Goal: Contribute content

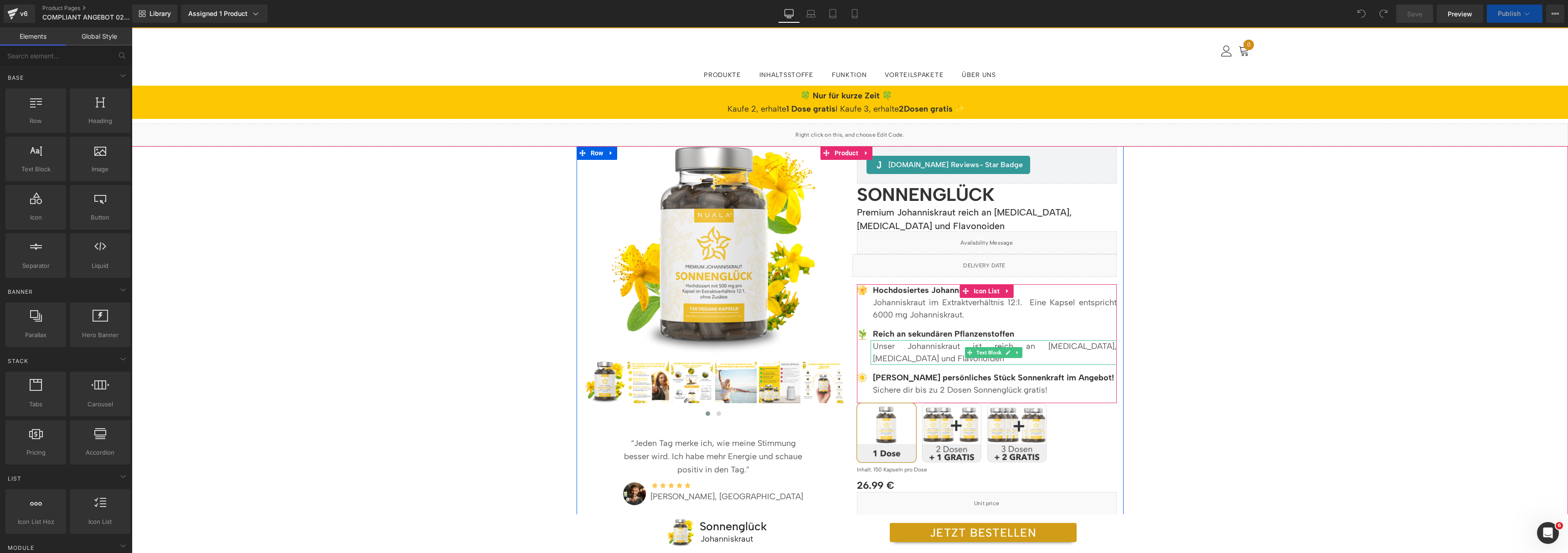
scroll to position [93, 0]
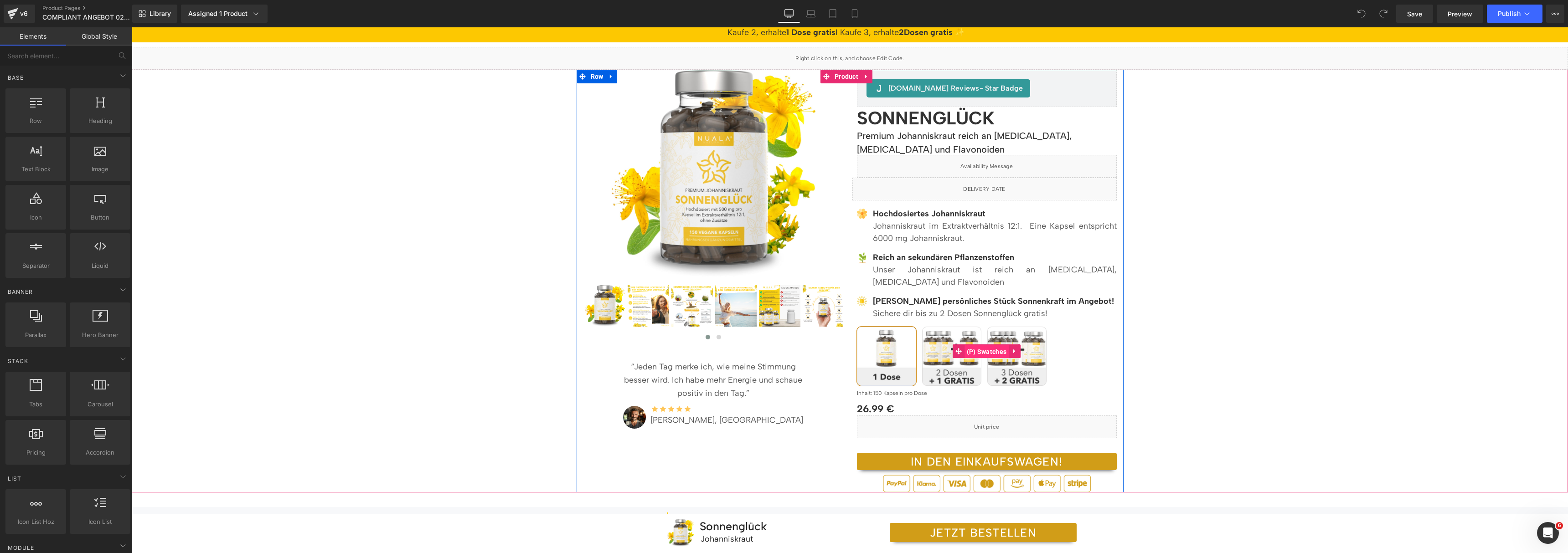
click at [977, 351] on span "(P) Swatches" at bounding box center [987, 351] width 45 height 14
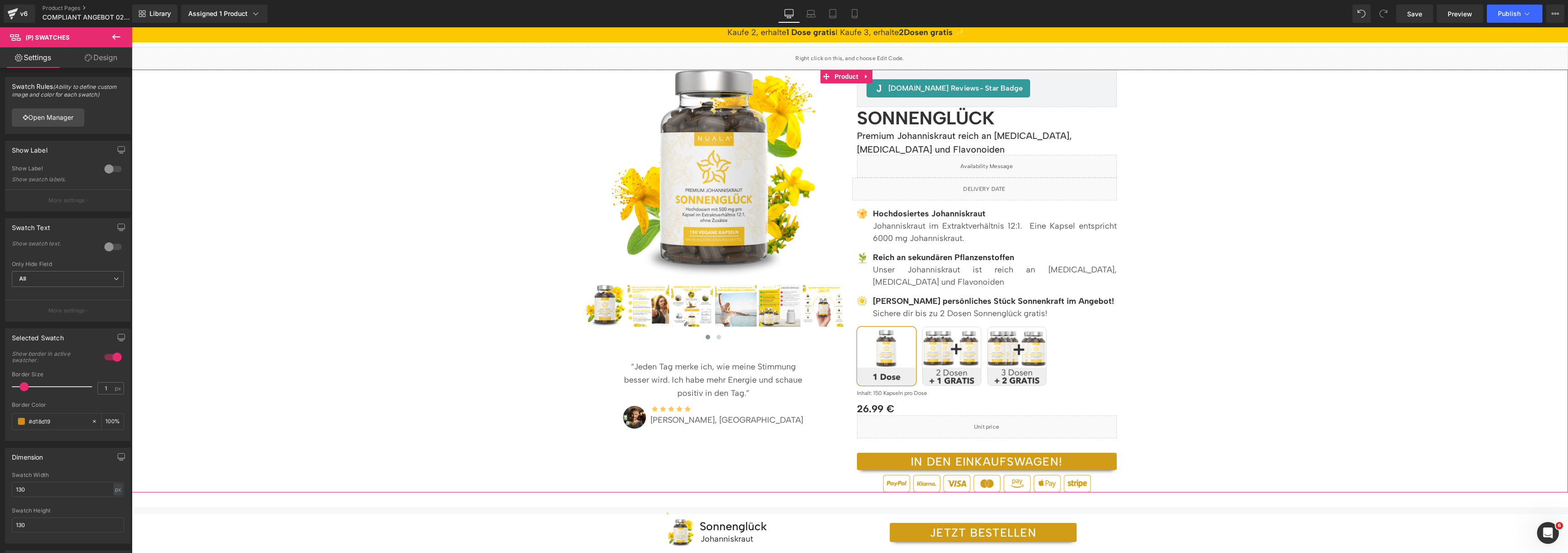
click at [292, 201] on div "NEU! (P) Image" at bounding box center [849, 280] width 1436 height 423
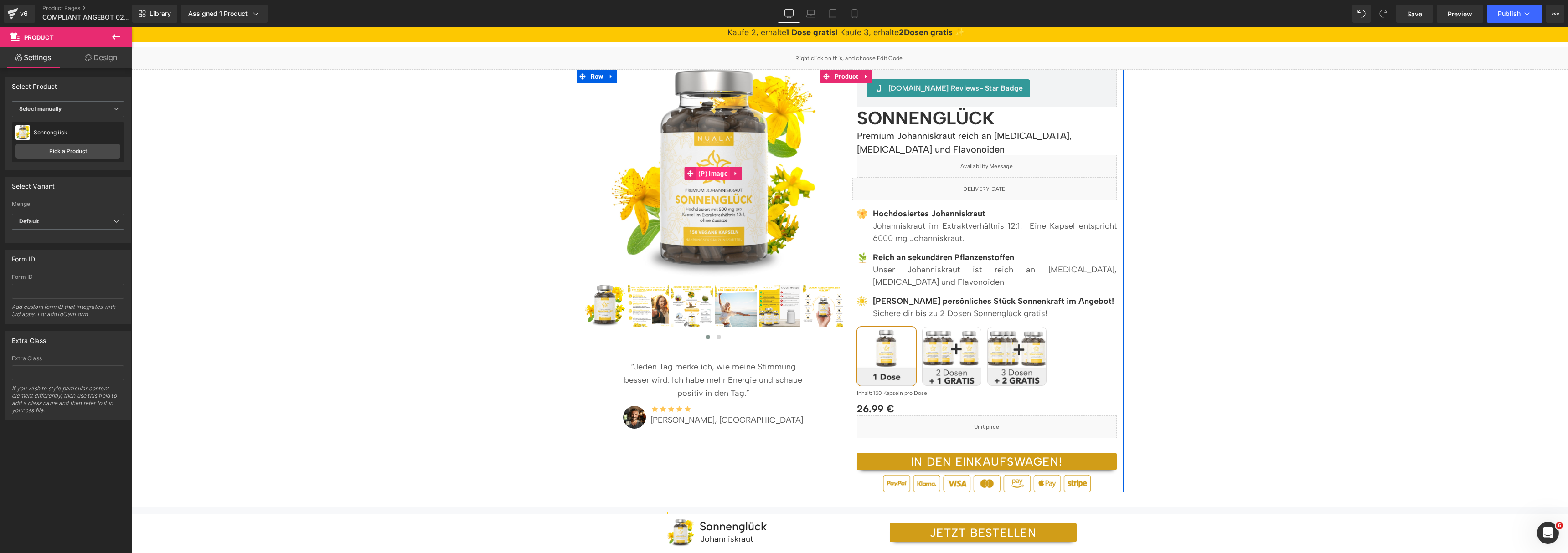
click at [703, 171] on span "(P) Image" at bounding box center [713, 173] width 34 height 14
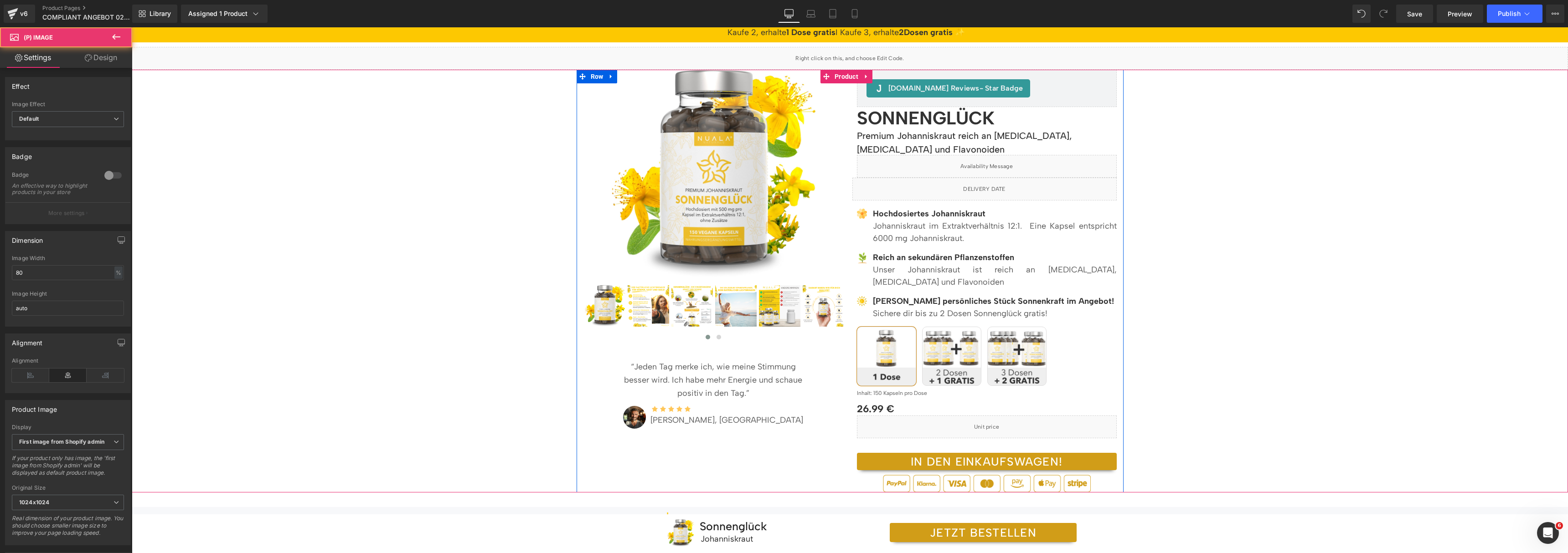
click at [1180, 183] on div "NEU! (P) Image" at bounding box center [849, 280] width 1436 height 423
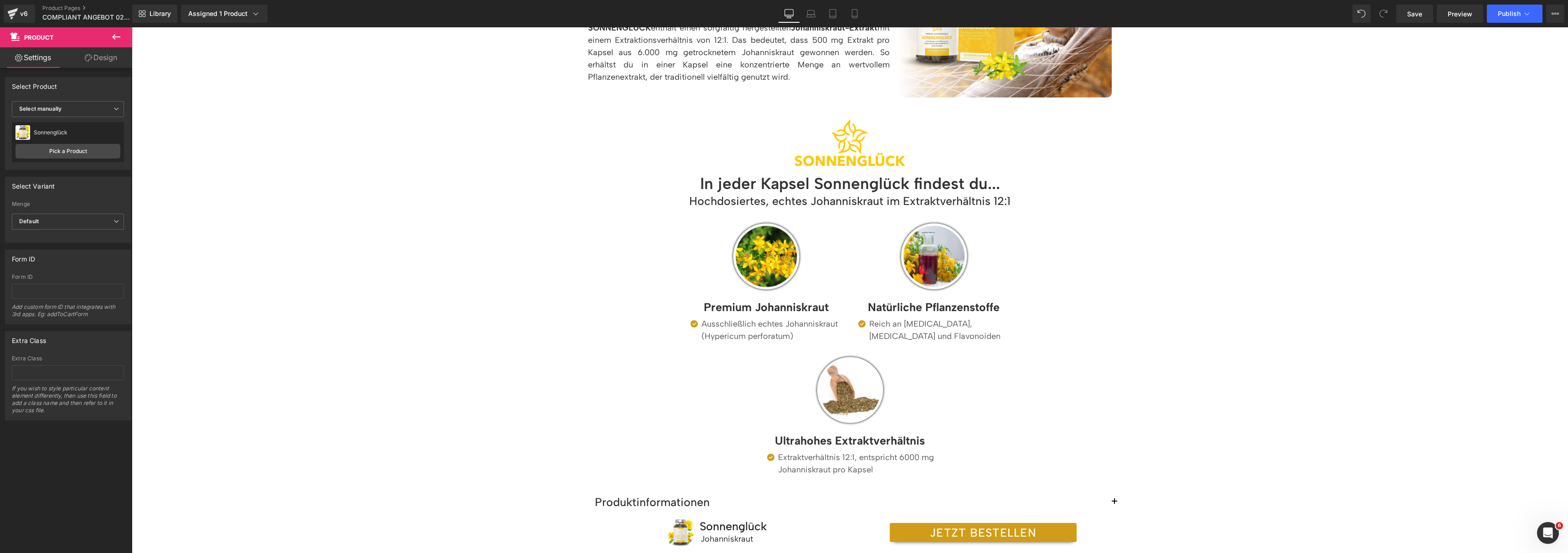
scroll to position [908, 0]
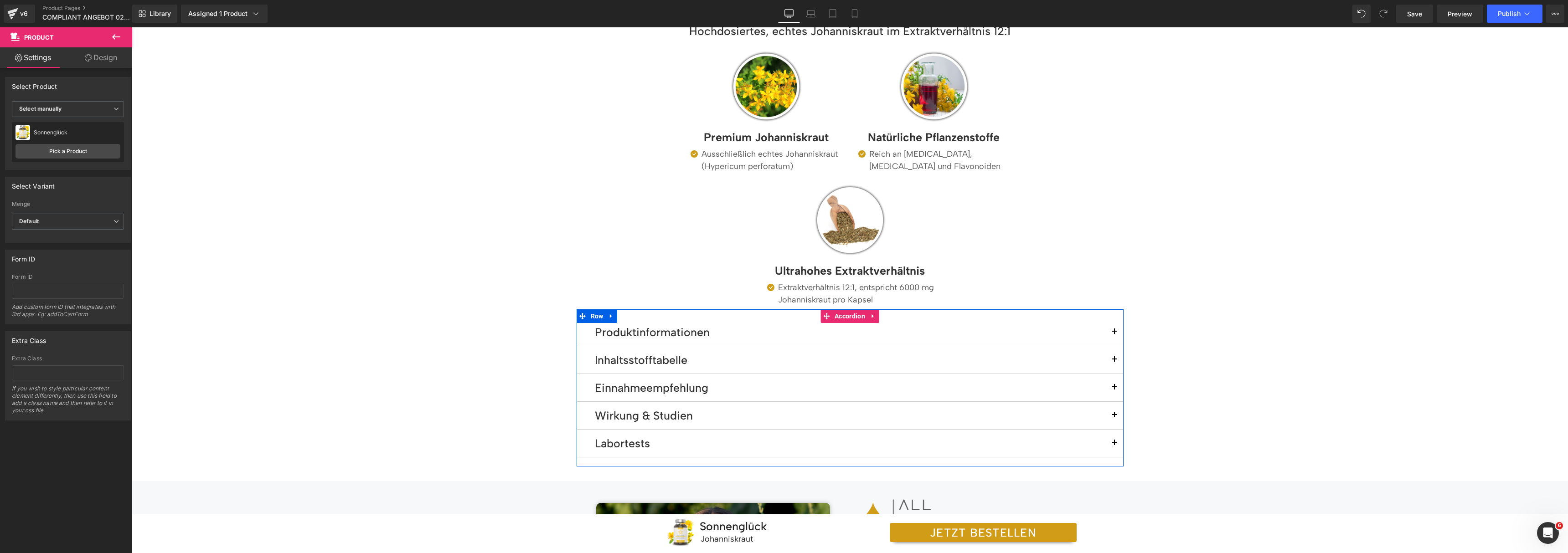
click at [1108, 417] on button "button" at bounding box center [1114, 415] width 19 height 27
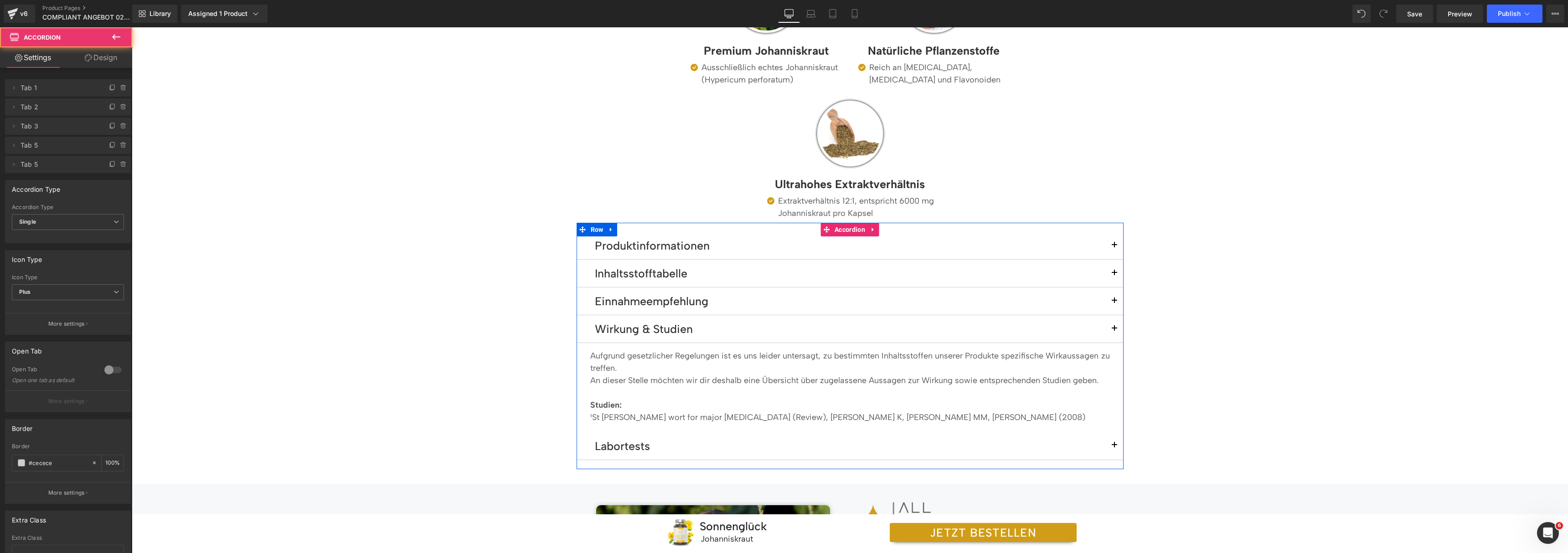
scroll to position [1017, 0]
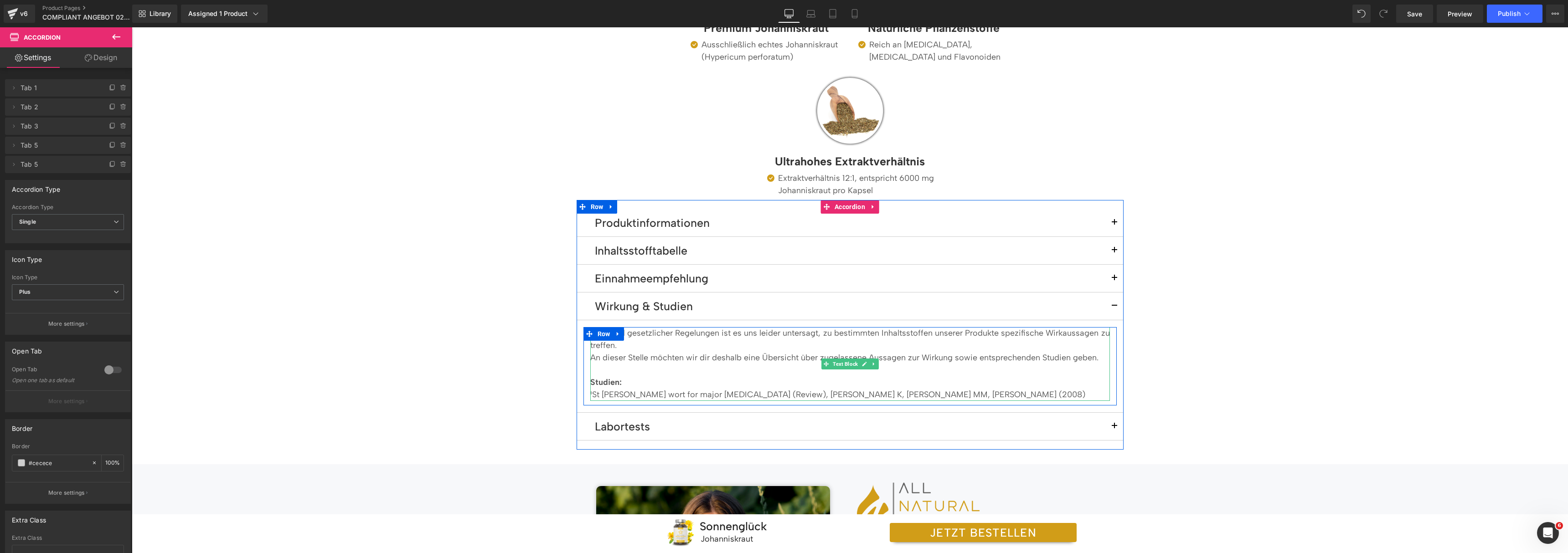
click at [795, 395] on p "¹St [PERSON_NAME] wort for major [MEDICAL_DATA] (Review), [PERSON_NAME] K, [PER…" at bounding box center [849, 395] width 519 height 13
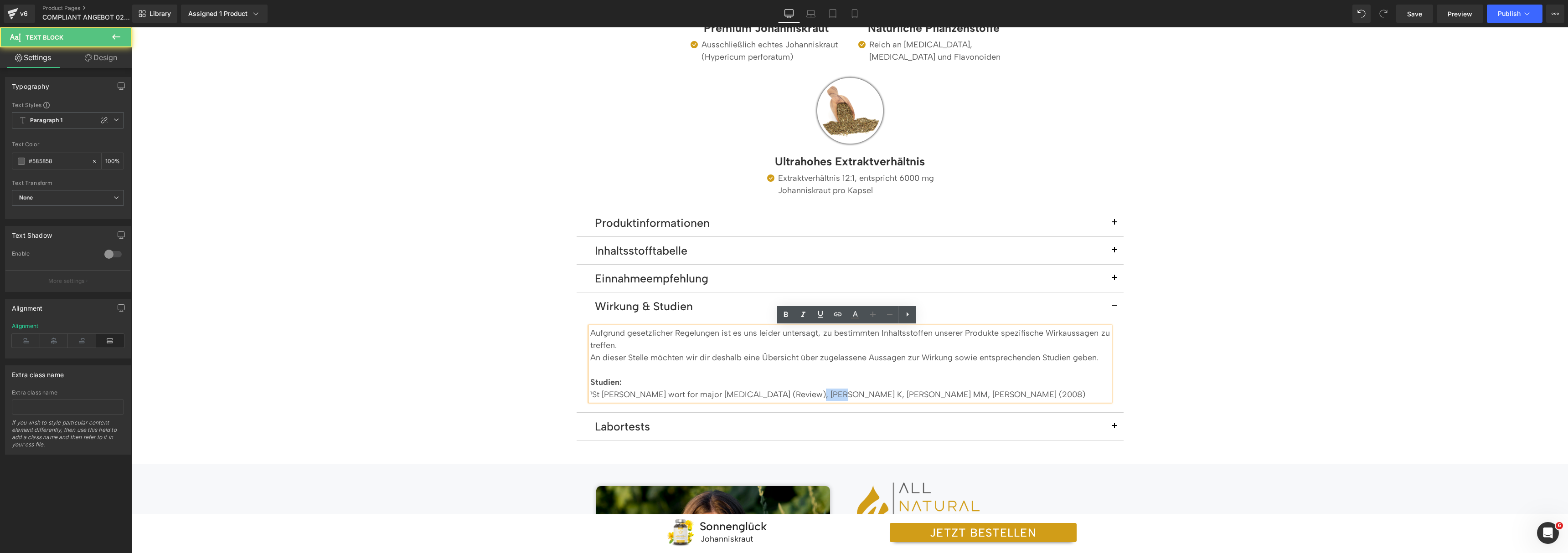
click at [795, 395] on p "¹St [PERSON_NAME] wort for major [MEDICAL_DATA] (Review), [PERSON_NAME] K, [PER…" at bounding box center [849, 395] width 519 height 13
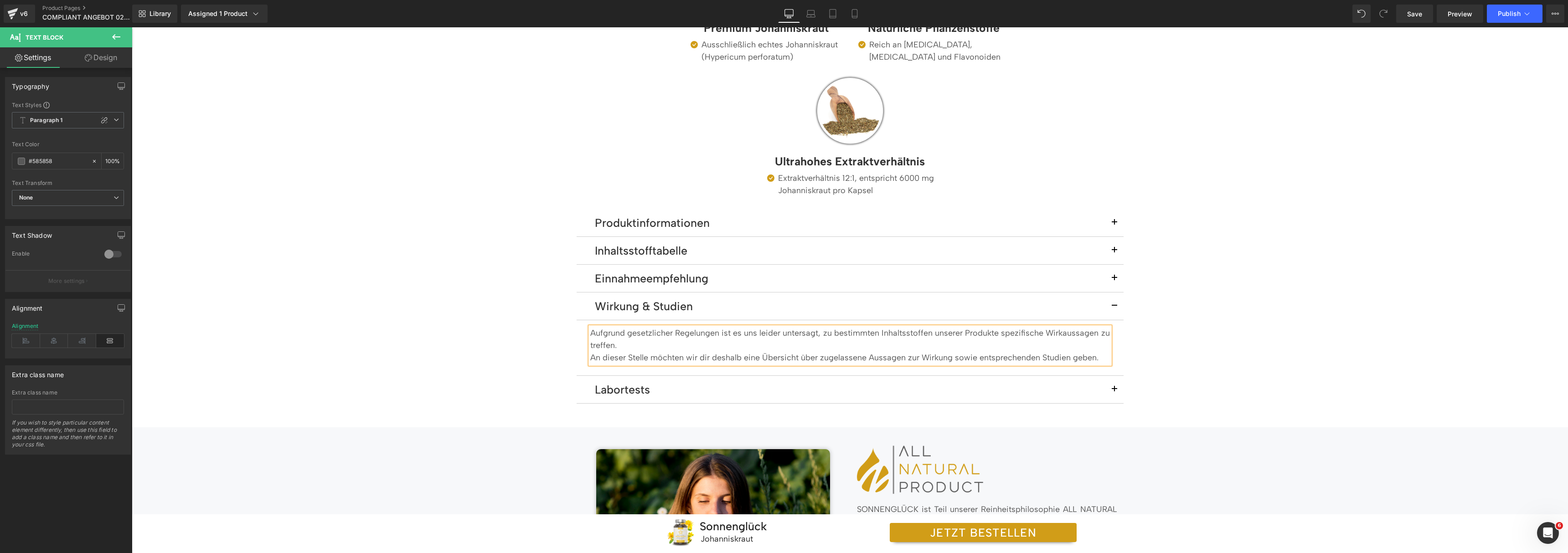
click at [1322, 371] on div "🍀 Nur für kurze Zeit 🍀 Kaufe 2, erhalte 1 Dose gratis I Kaufe 3, erhalte 2 Dose…" at bounding box center [849, 234] width 1436 height 2299
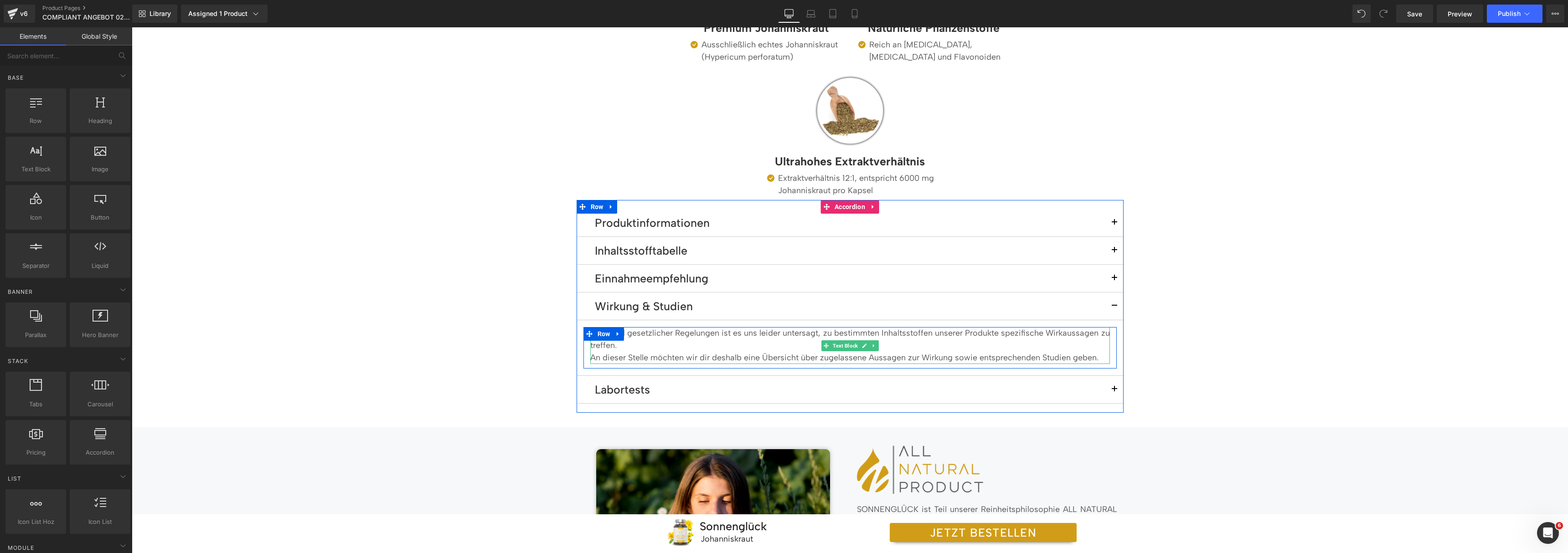
click at [698, 358] on p "An dieser Stelle möchten wir dir deshalb eine Übersicht über zugelassene Aussag…" at bounding box center [849, 358] width 519 height 13
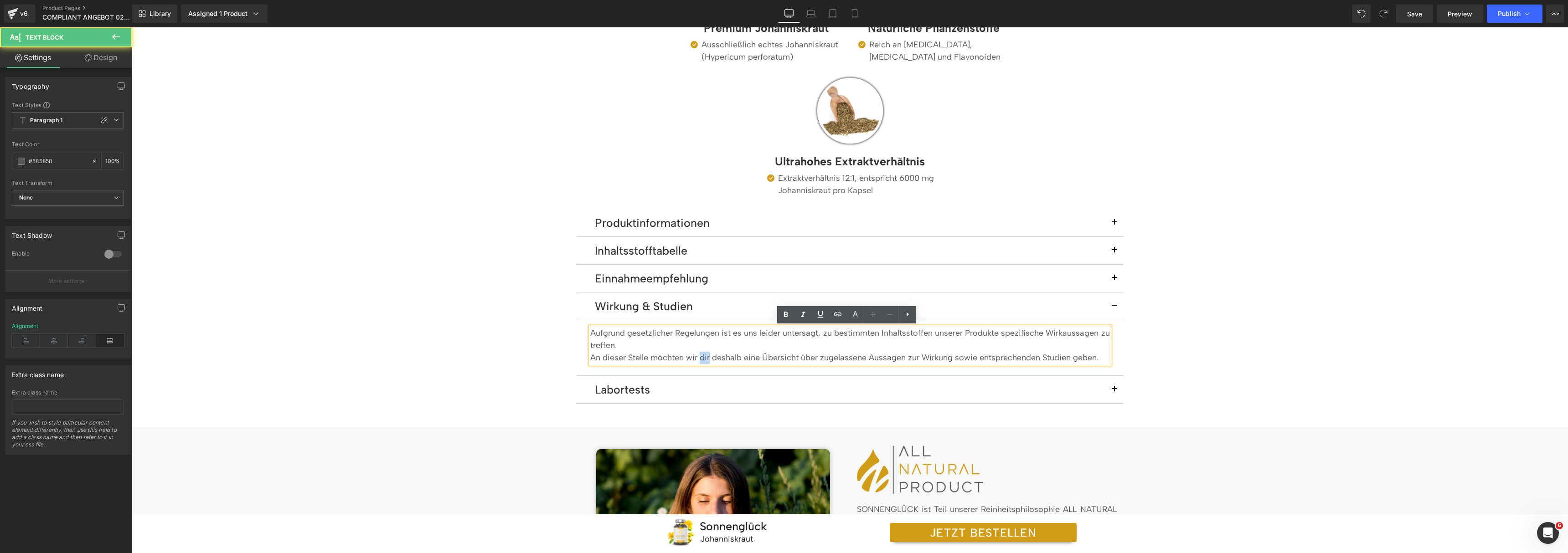
click at [698, 358] on p "An dieser Stelle möchten wir dir deshalb eine Übersicht über zugelassene Aussag…" at bounding box center [849, 358] width 519 height 13
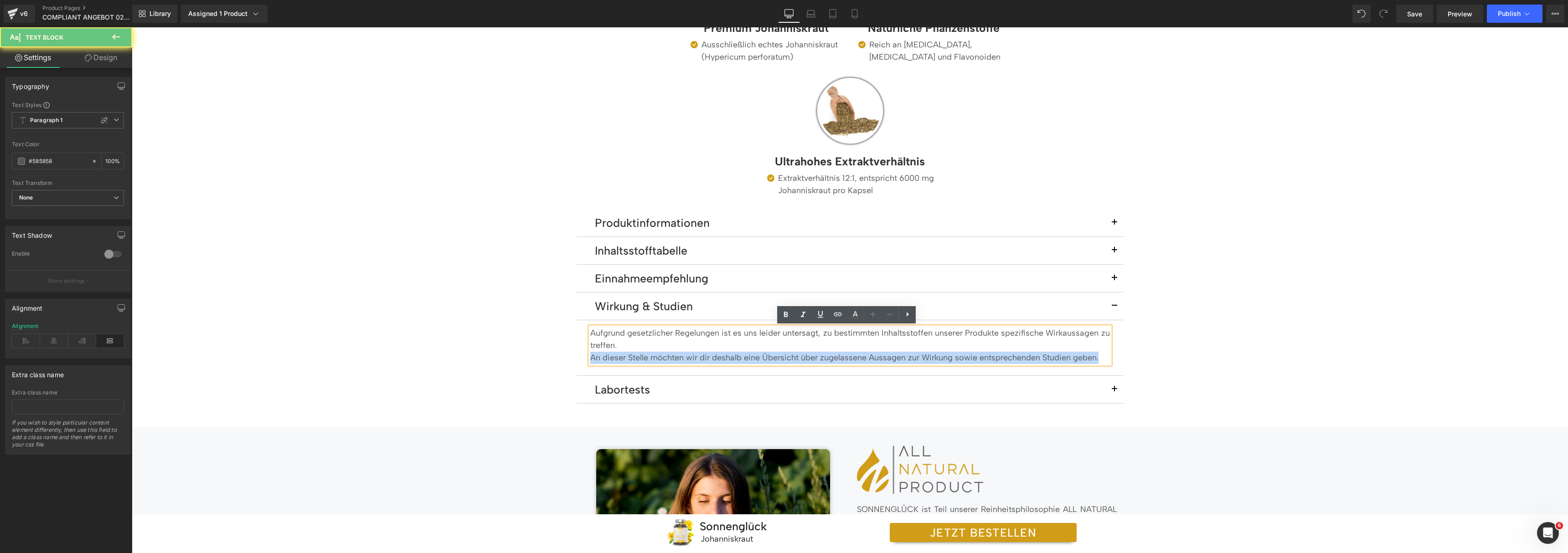
click at [698, 358] on p "An dieser Stelle möchten wir dir deshalb eine Übersicht über zugelassene Aussag…" at bounding box center [849, 358] width 519 height 13
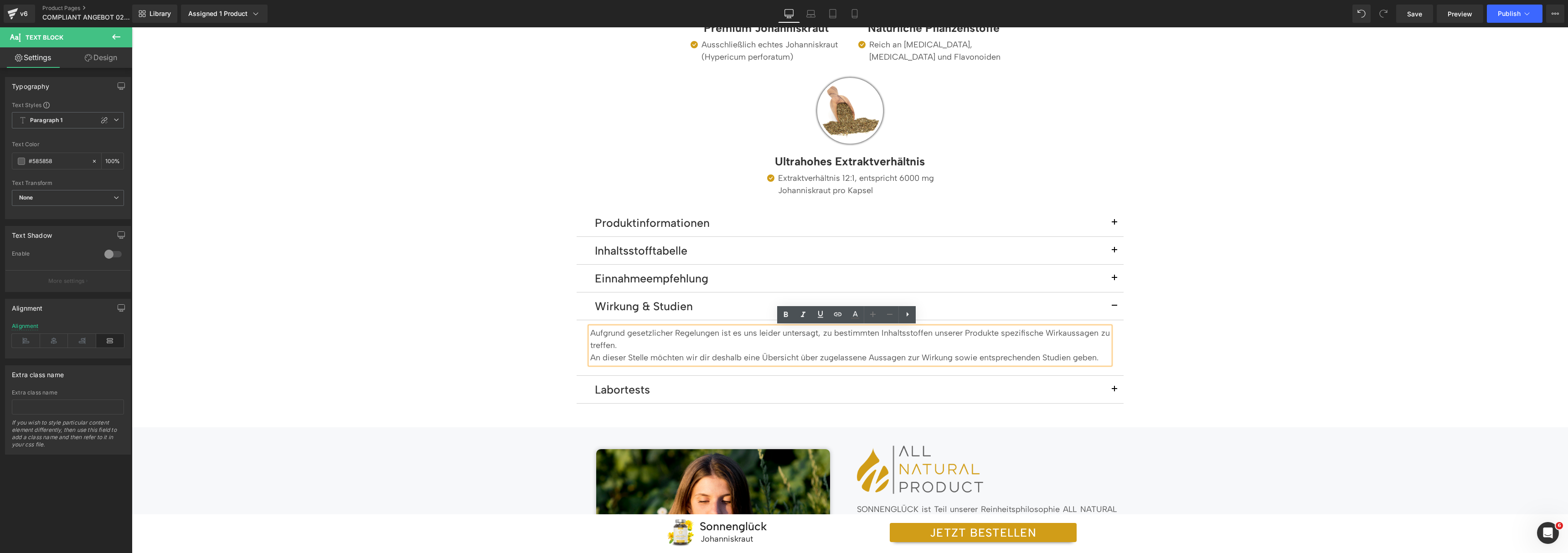
click at [1452, 280] on div "🍀 Nur für kurze Zeit 🍀 Kaufe 2, erhalte 1 Dose gratis I Kaufe 3, erhalte 2 Dose…" at bounding box center [849, 234] width 1436 height 2299
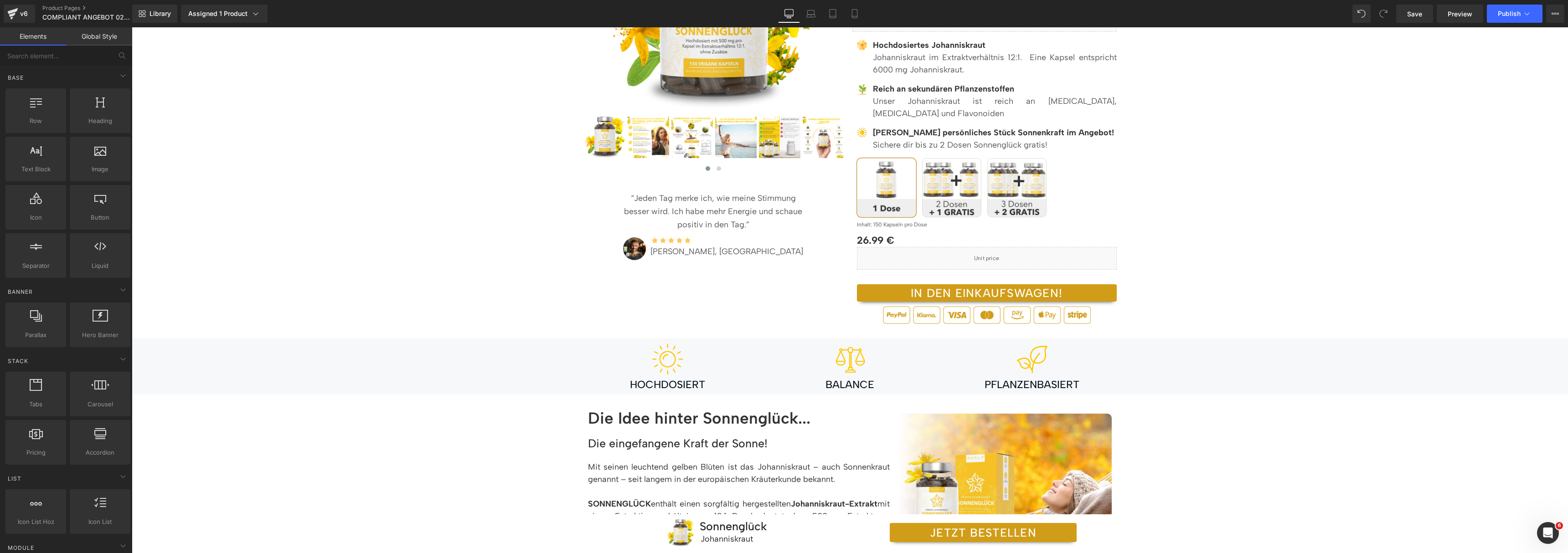
scroll to position [21, 0]
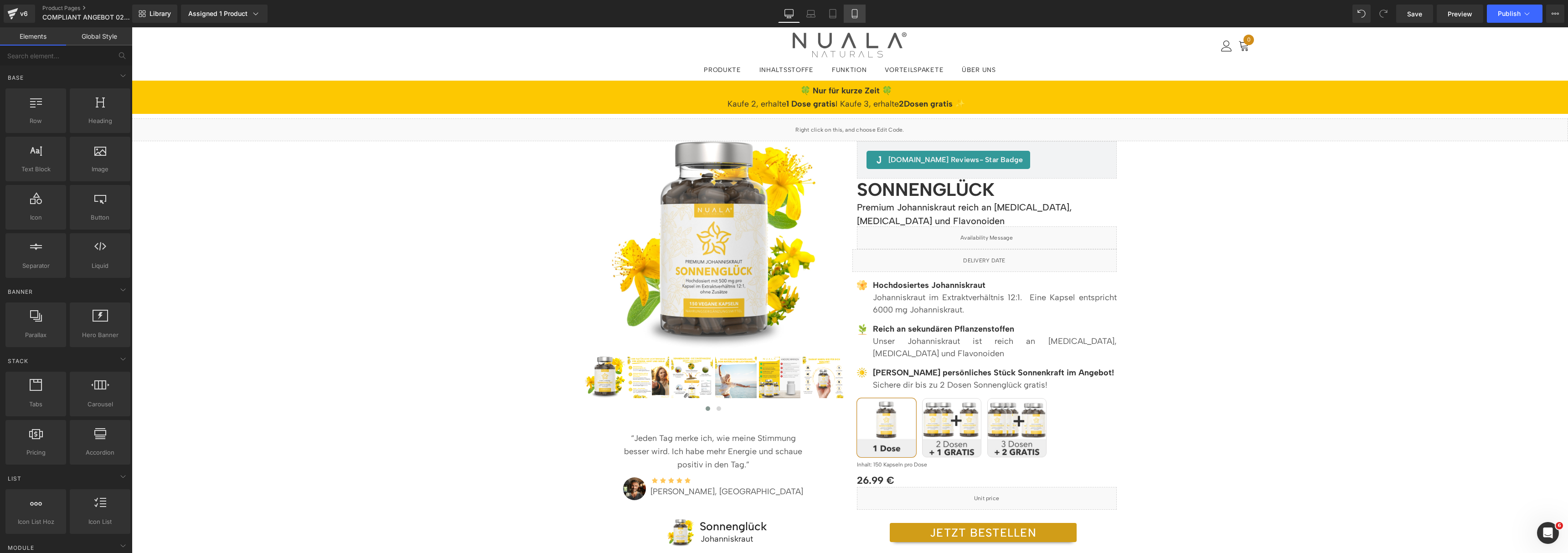
click at [861, 14] on link "Mobile" at bounding box center [854, 14] width 22 height 19
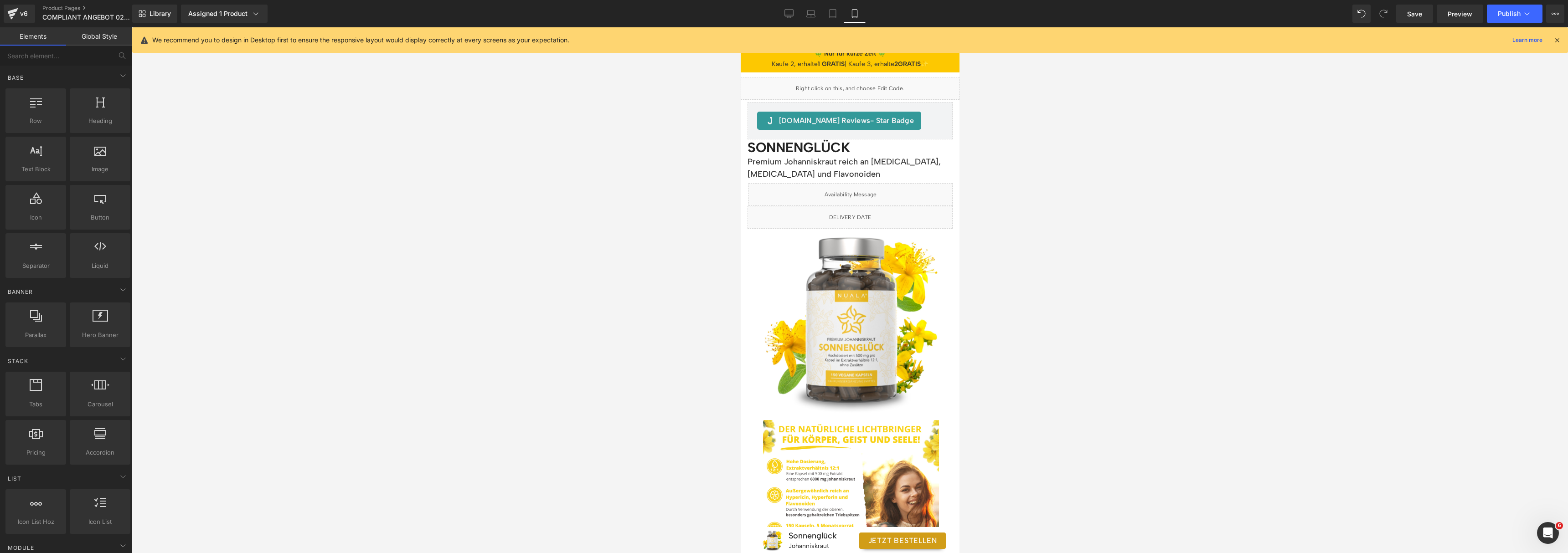
scroll to position [0, 0]
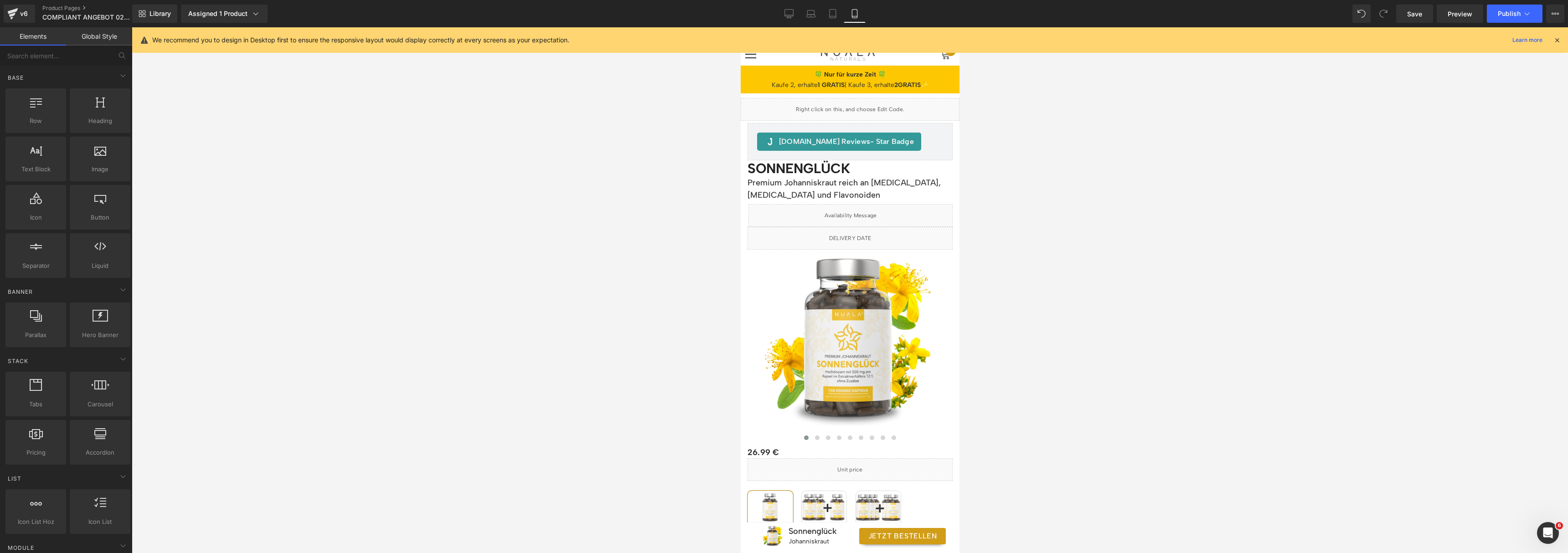
click at [1555, 36] on icon at bounding box center [1557, 40] width 8 height 8
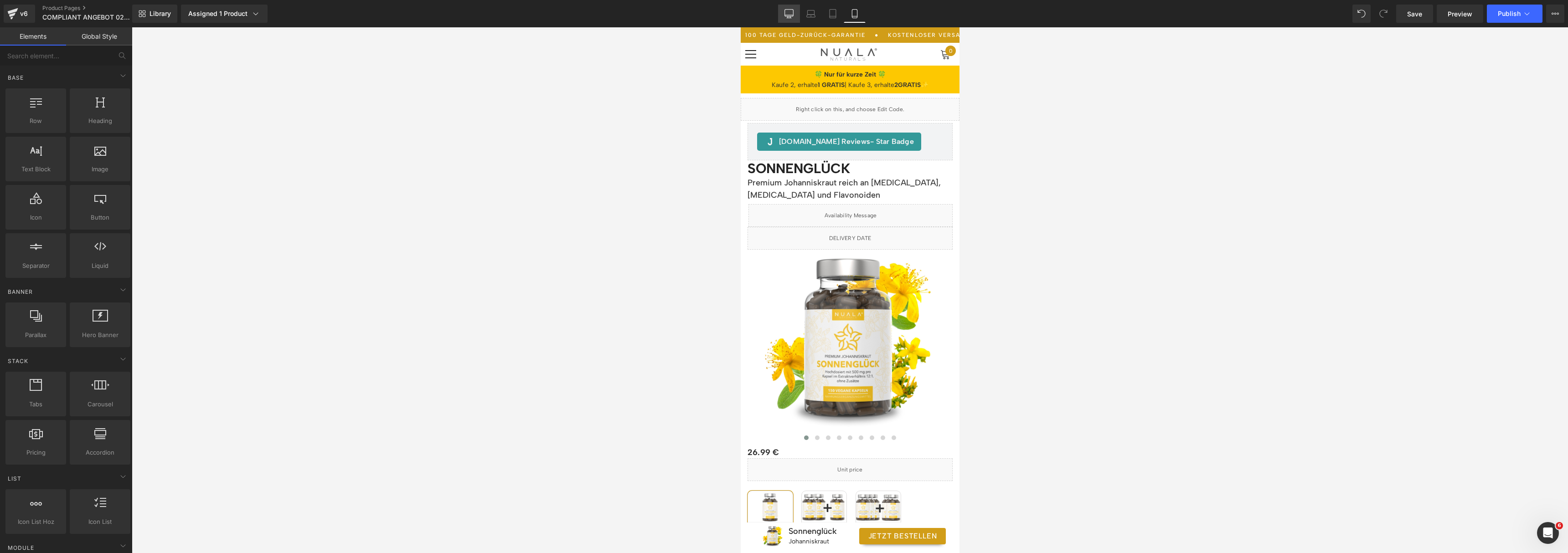
click at [788, 15] on icon at bounding box center [789, 14] width 9 height 9
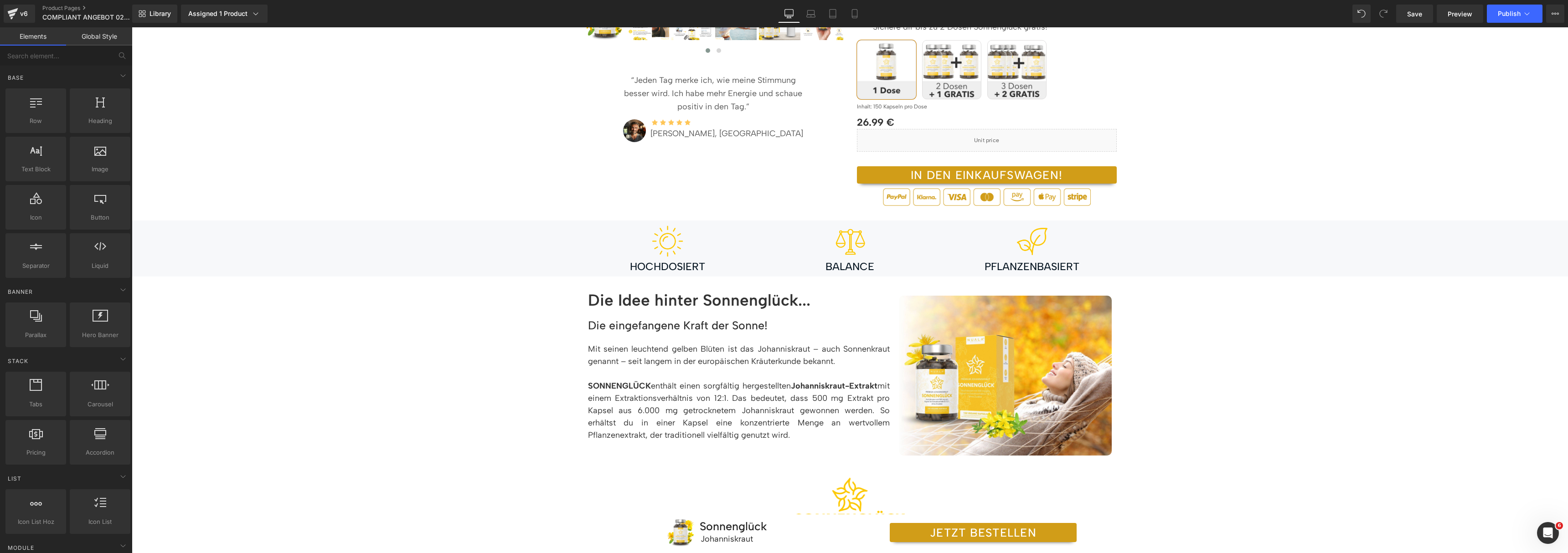
scroll to position [383, 0]
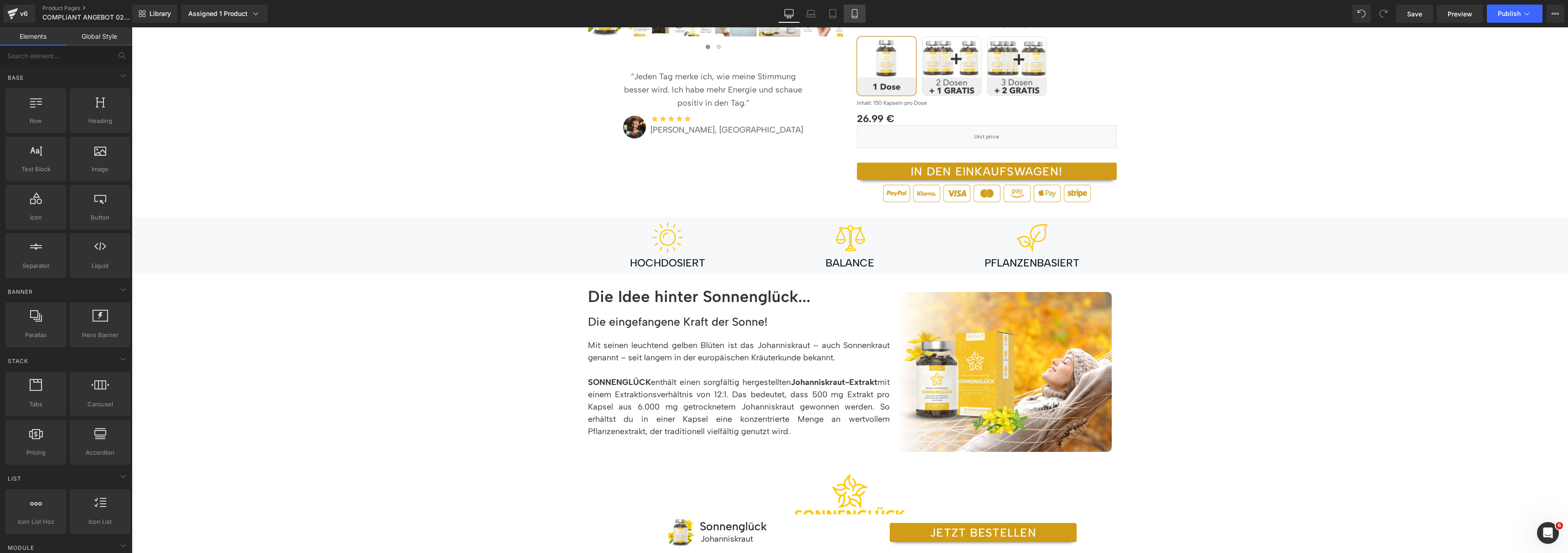
click at [858, 12] on icon at bounding box center [855, 14] width 9 height 9
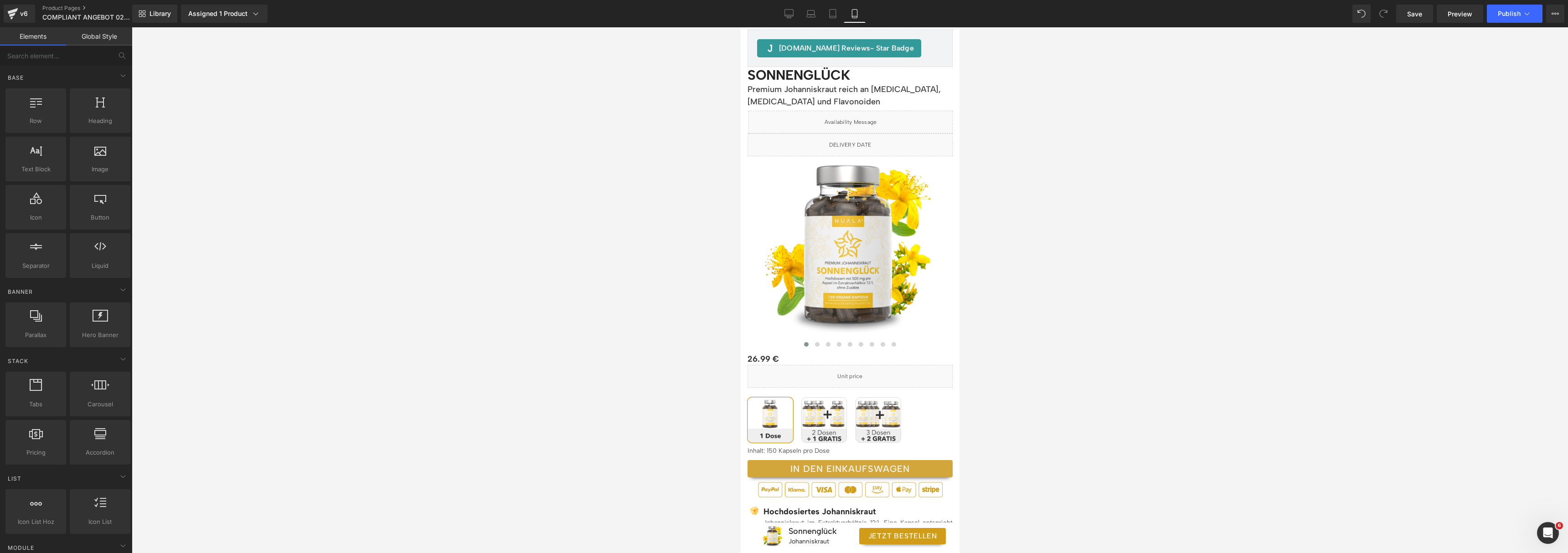
scroll to position [335, 0]
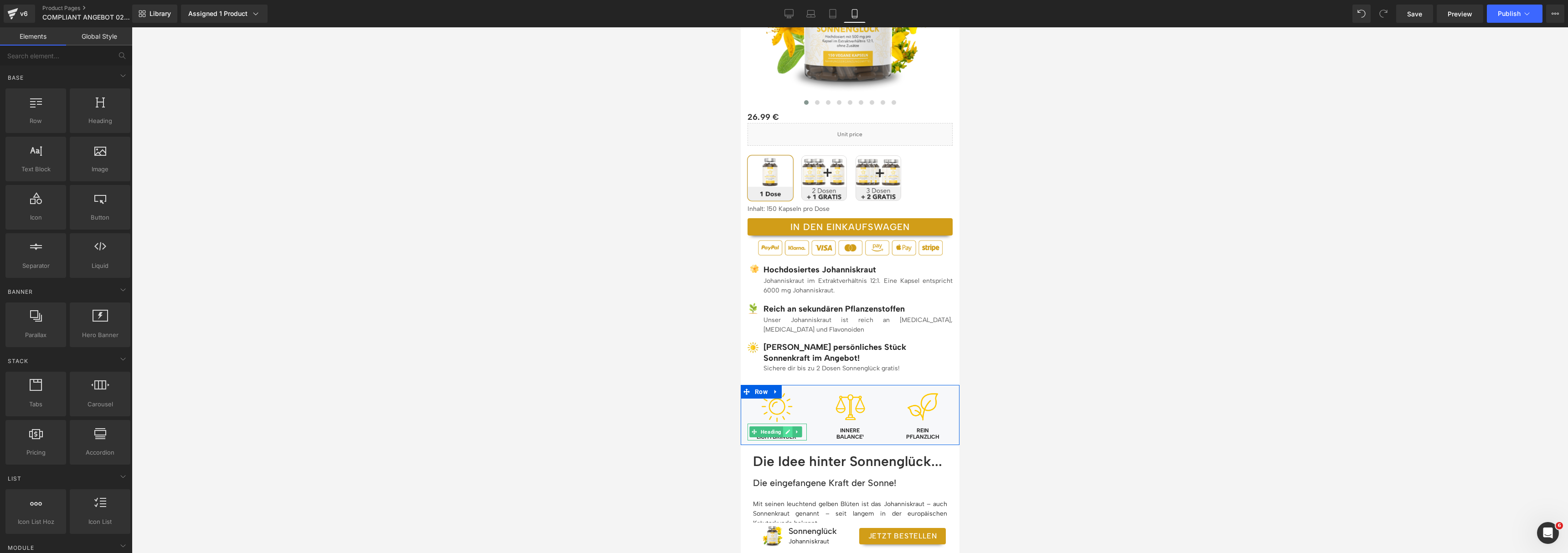
click at [787, 435] on link at bounding box center [787, 432] width 9 height 11
click at [786, 435] on h4 "NAtürlicher Lichtbringer¹" at bounding box center [777, 434] width 60 height 13
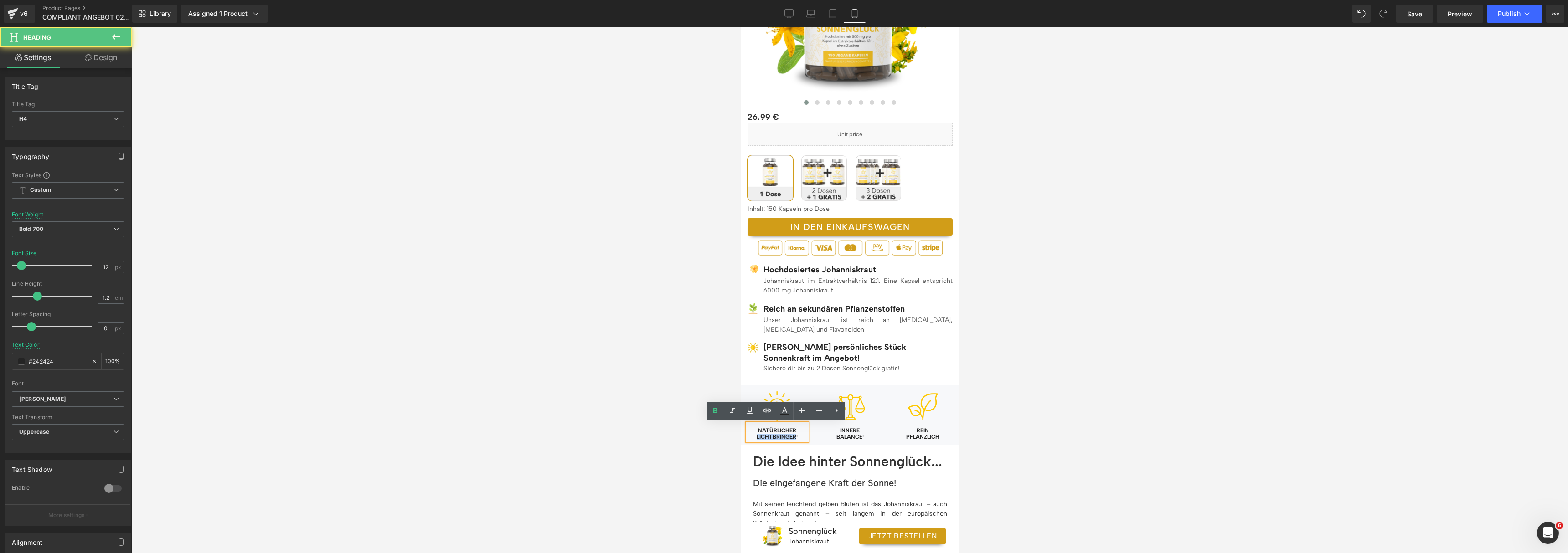
click at [786, 435] on h4 "NAtürlicher Lichtbringer¹" at bounding box center [777, 434] width 60 height 13
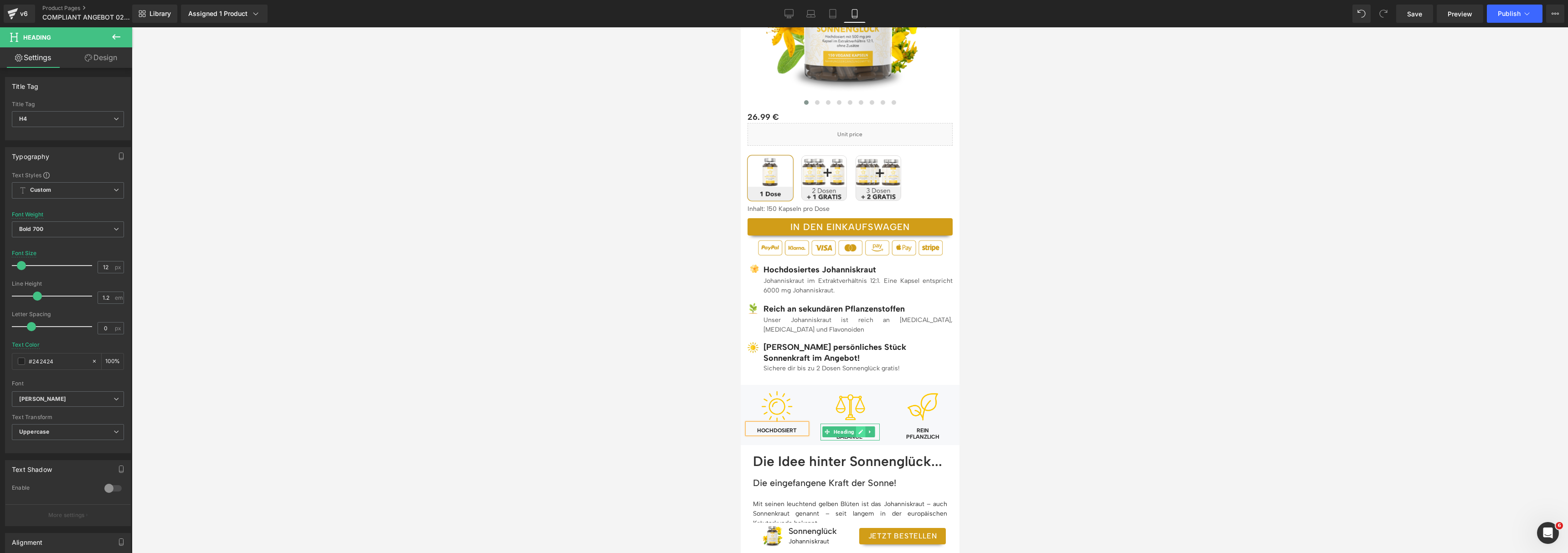
click at [861, 433] on link at bounding box center [861, 432] width 9 height 11
click at [843, 432] on h4 "Innere" at bounding box center [849, 431] width 60 height 7
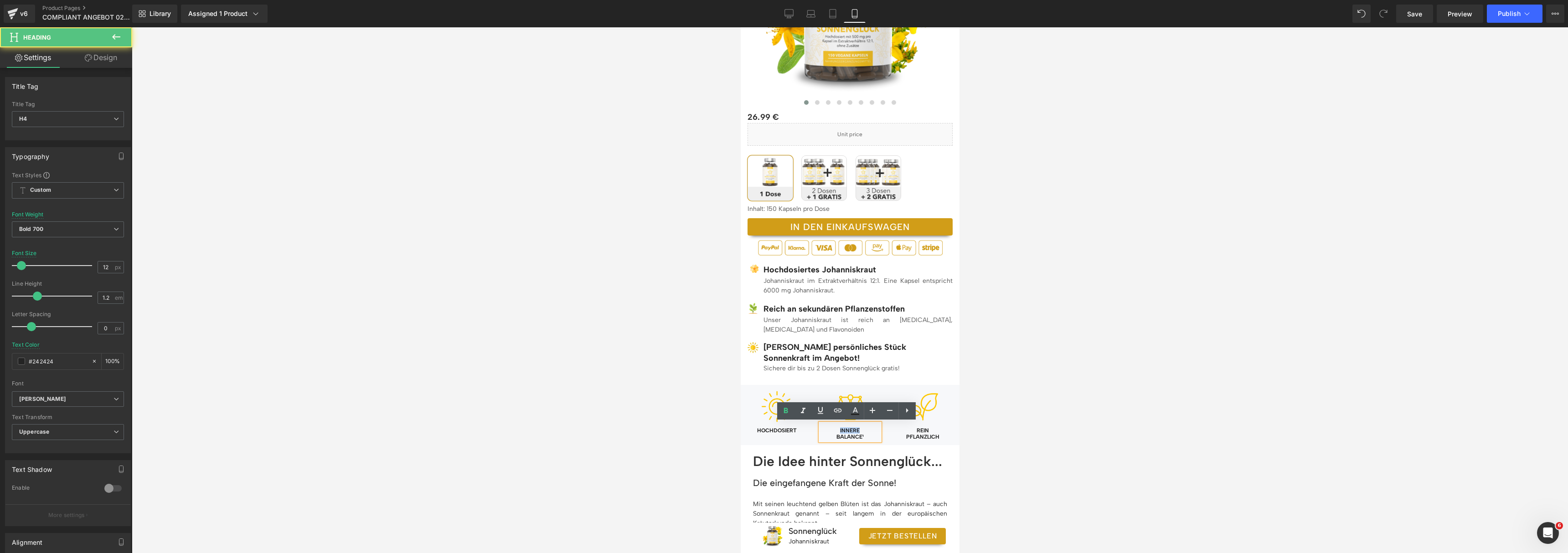
click at [843, 431] on h4 "Innere" at bounding box center [849, 431] width 60 height 7
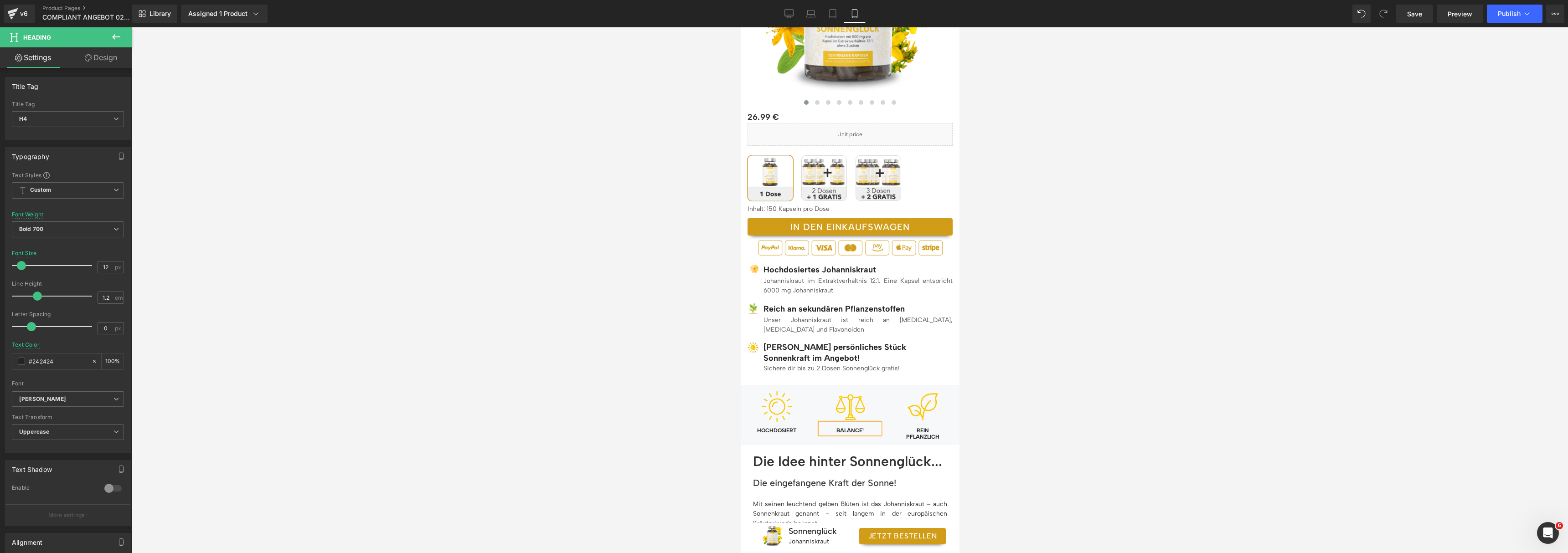
click at [863, 431] on h4 "Balance¹" at bounding box center [849, 431] width 60 height 7
drag, startPoint x: 218, startPoint y: 401, endPoint x: 1053, endPoint y: 415, distance: 835.1
click at [1054, 415] on div at bounding box center [849, 290] width 1436 height 526
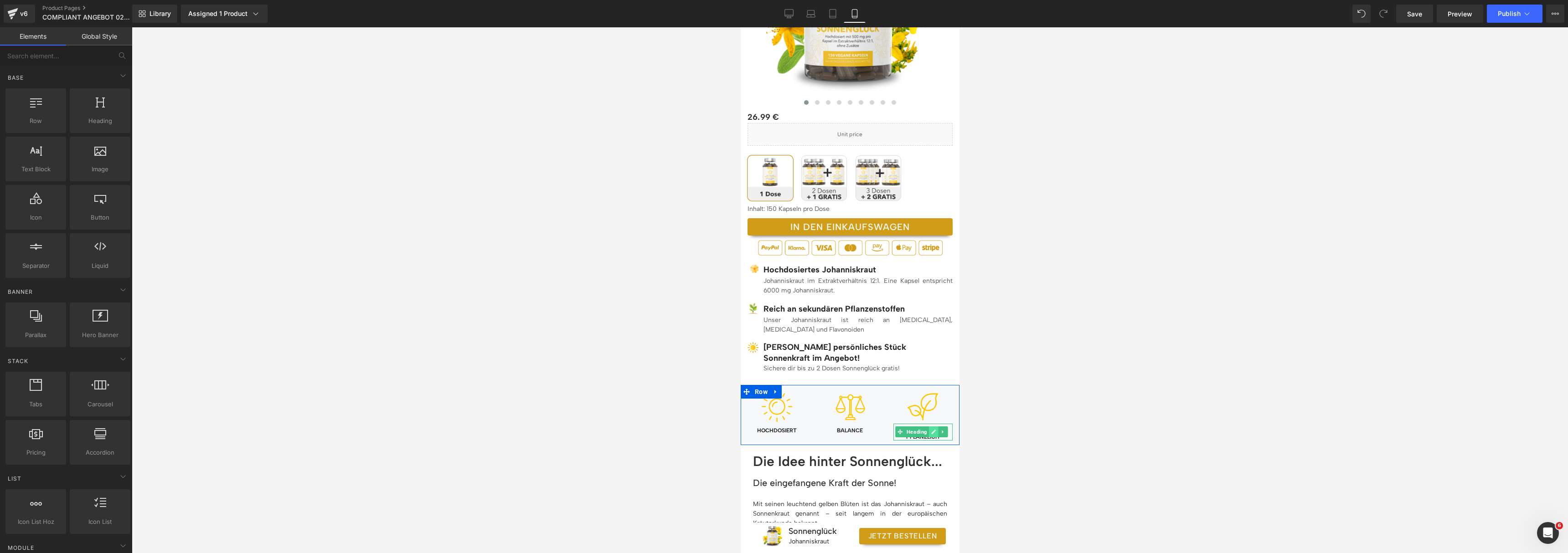
click at [931, 433] on icon at bounding box center [934, 432] width 5 height 5
click at [920, 431] on h4 "REIN" at bounding box center [922, 431] width 60 height 7
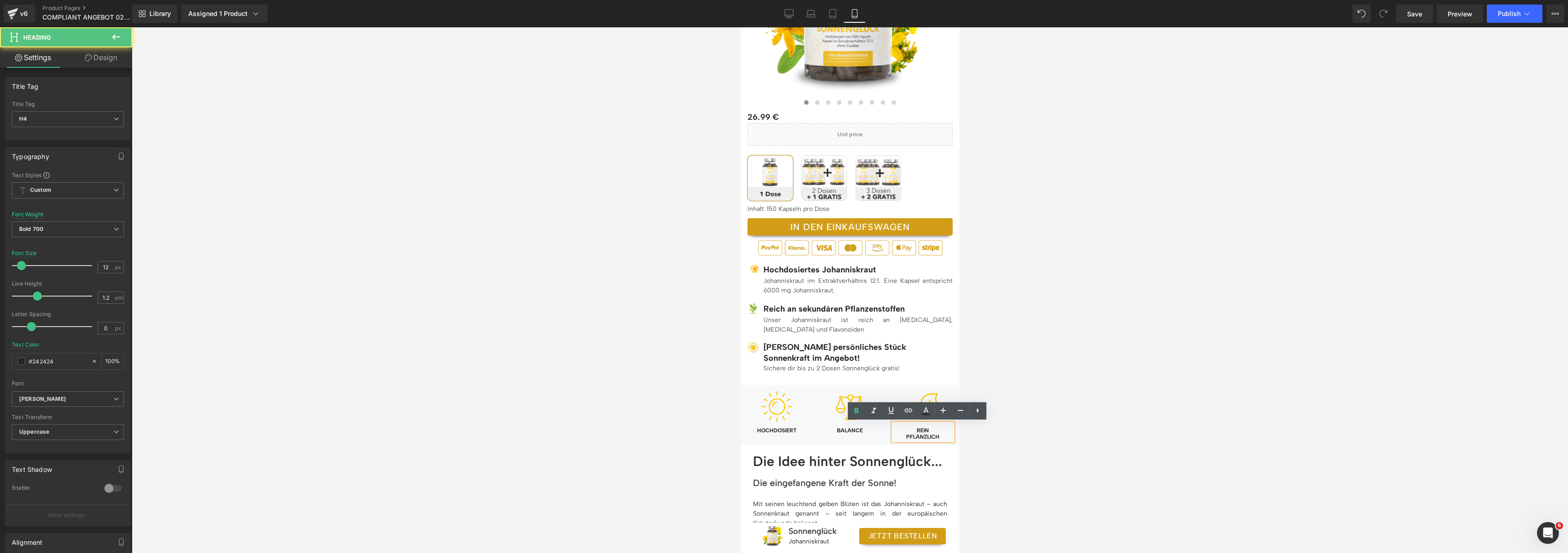
click at [920, 431] on h4 "REIN" at bounding box center [922, 431] width 60 height 7
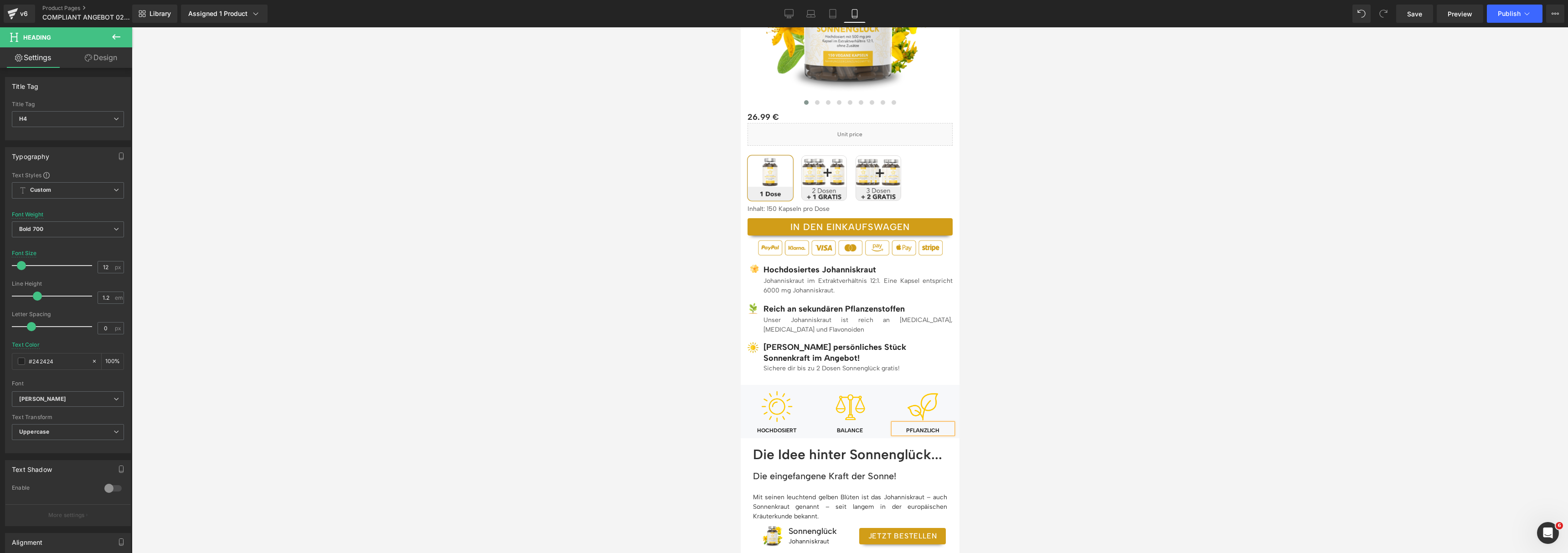
click at [937, 431] on h4 "PFLANZLICH" at bounding box center [922, 431] width 60 height 7
click at [1045, 372] on div at bounding box center [849, 290] width 1436 height 526
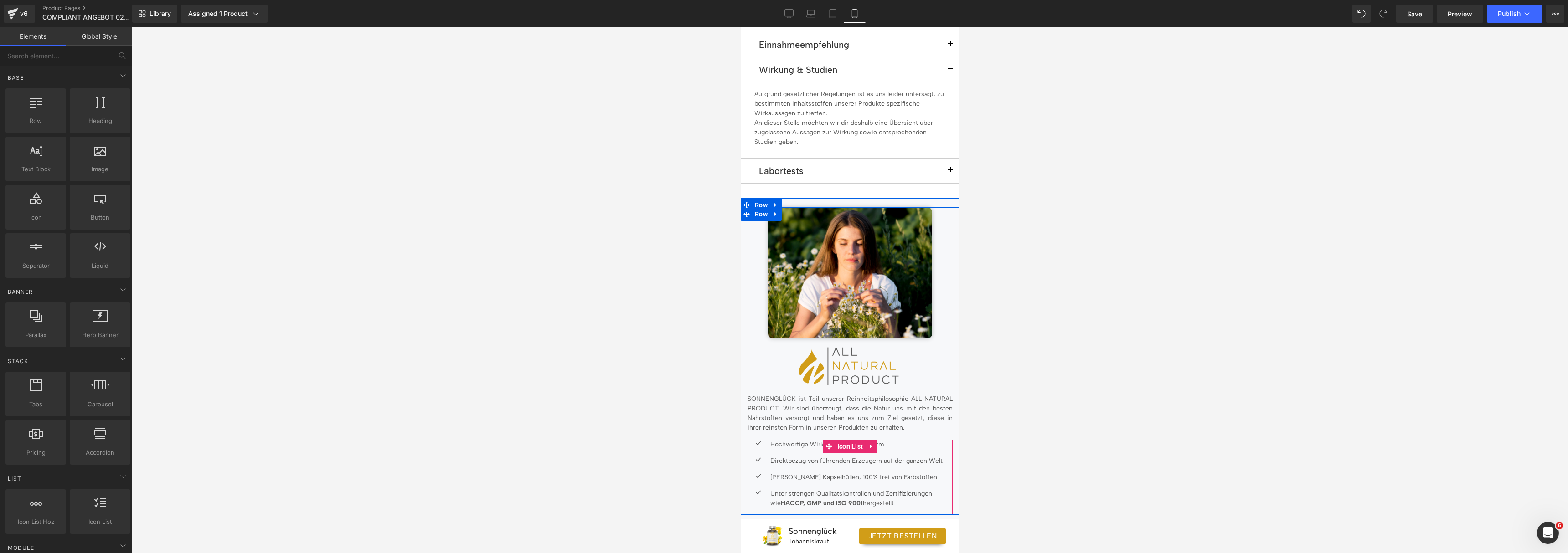
scroll to position [1553, 0]
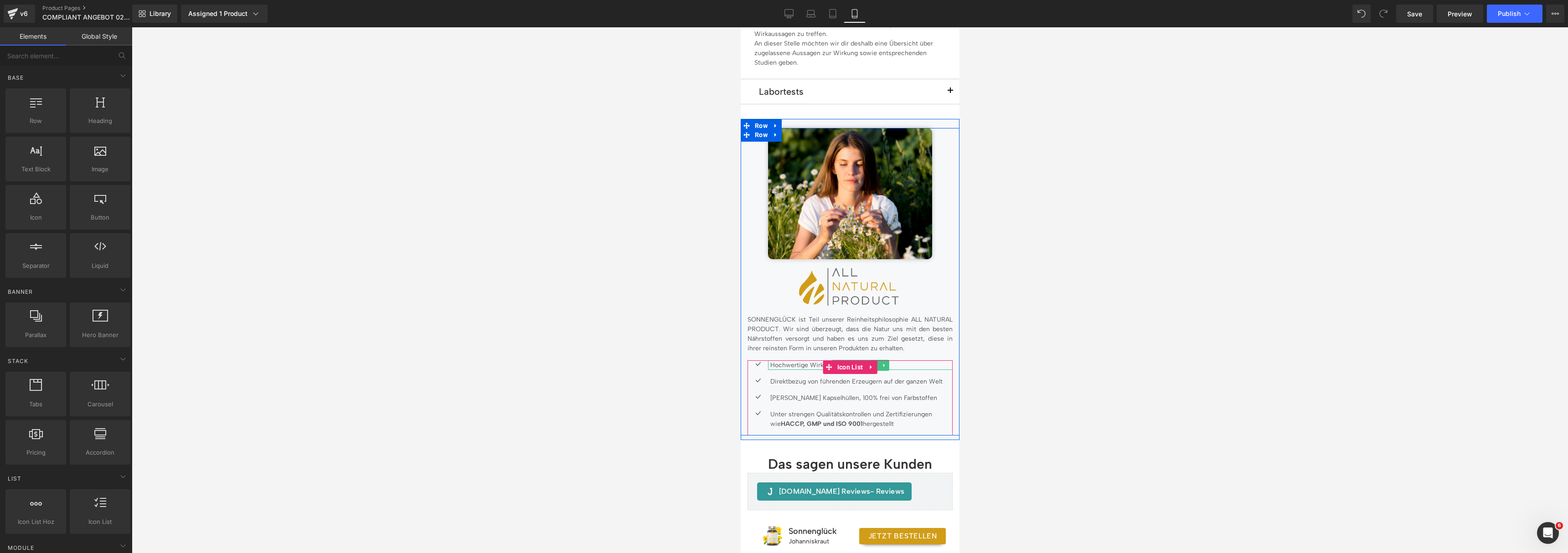
click at [805, 361] on p "Hochwertige Wirkstoffe in reiner Form" at bounding box center [861, 365] width 183 height 9
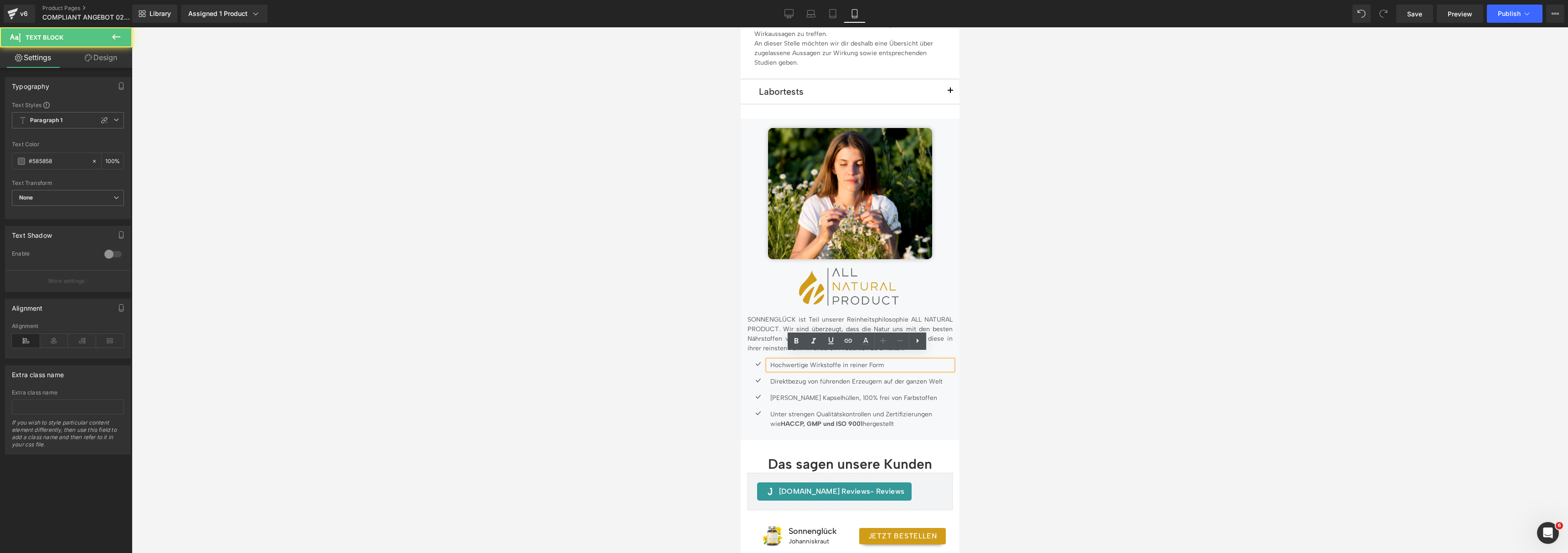
click at [814, 361] on p "Hochwertige Wirkstoffe in reiner Form" at bounding box center [861, 365] width 183 height 9
click at [1170, 283] on div at bounding box center [849, 290] width 1436 height 526
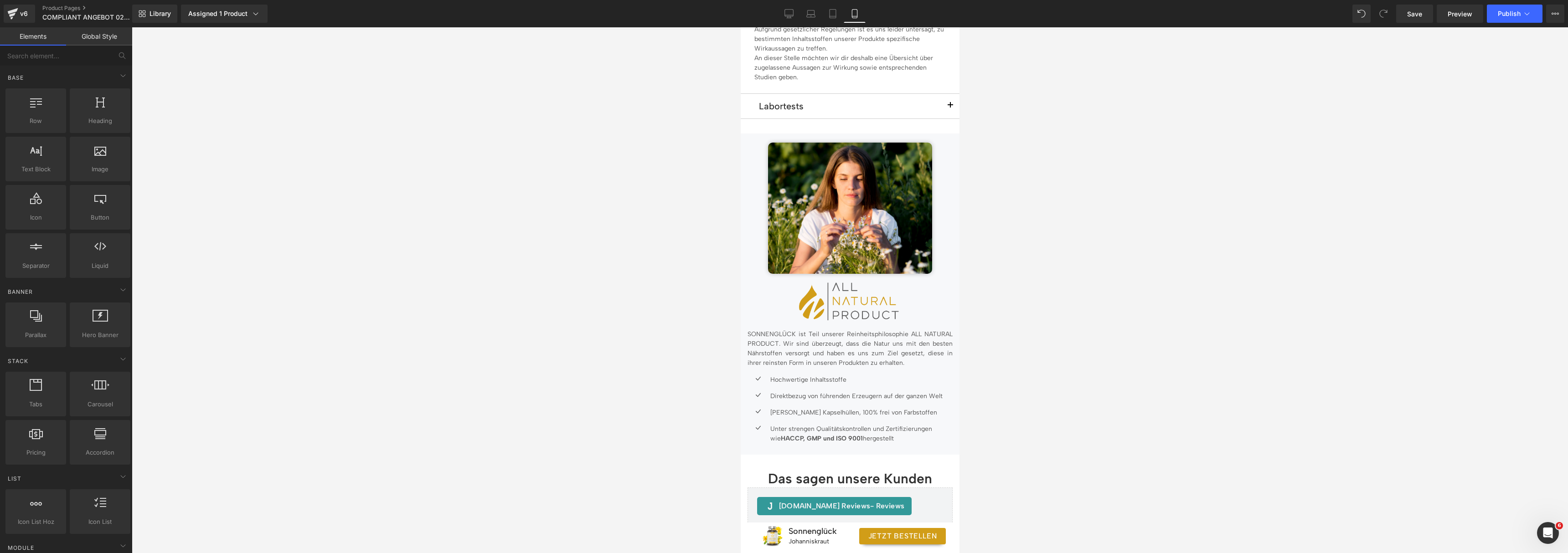
scroll to position [1363, 0]
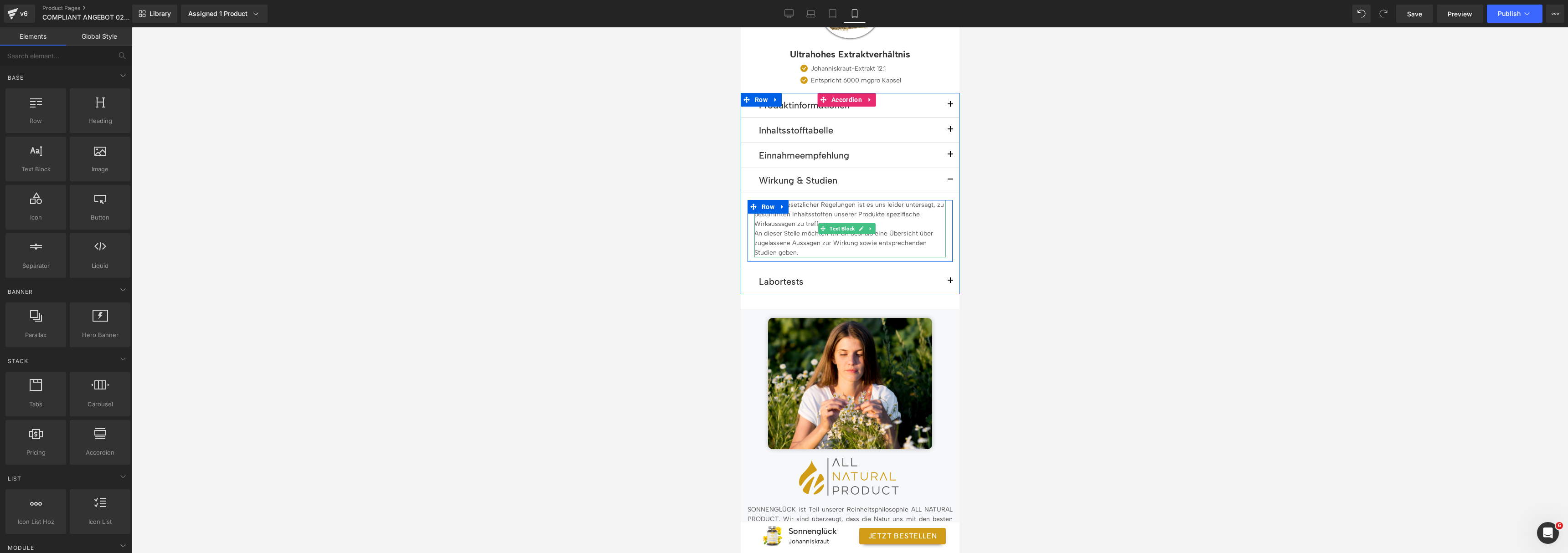
click at [833, 229] on p "An dieser Stelle möchten wir dir deshalb eine Übersicht über zugelassene Aussag…" at bounding box center [849, 243] width 191 height 28
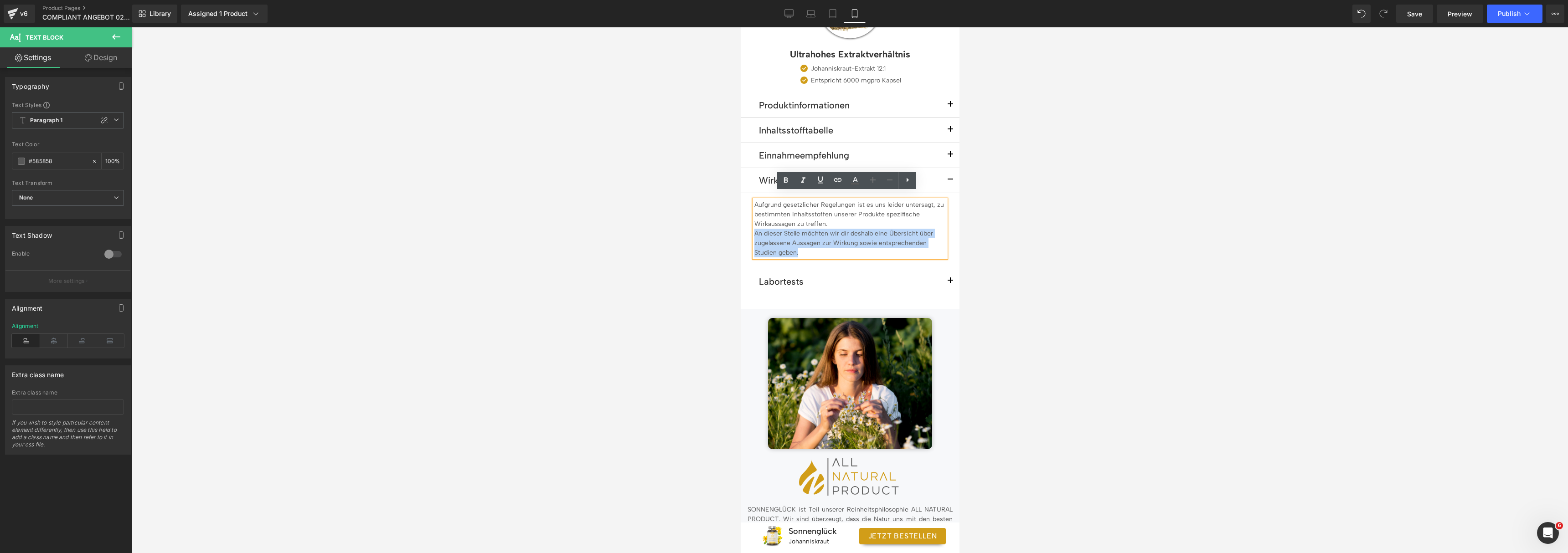
drag, startPoint x: 806, startPoint y: 241, endPoint x: 756, endPoint y: 227, distance: 51.9
click at [756, 229] on p "An dieser Stelle möchten wir dir deshalb eine Übersicht über zugelassene Aussag…" at bounding box center [849, 243] width 191 height 28
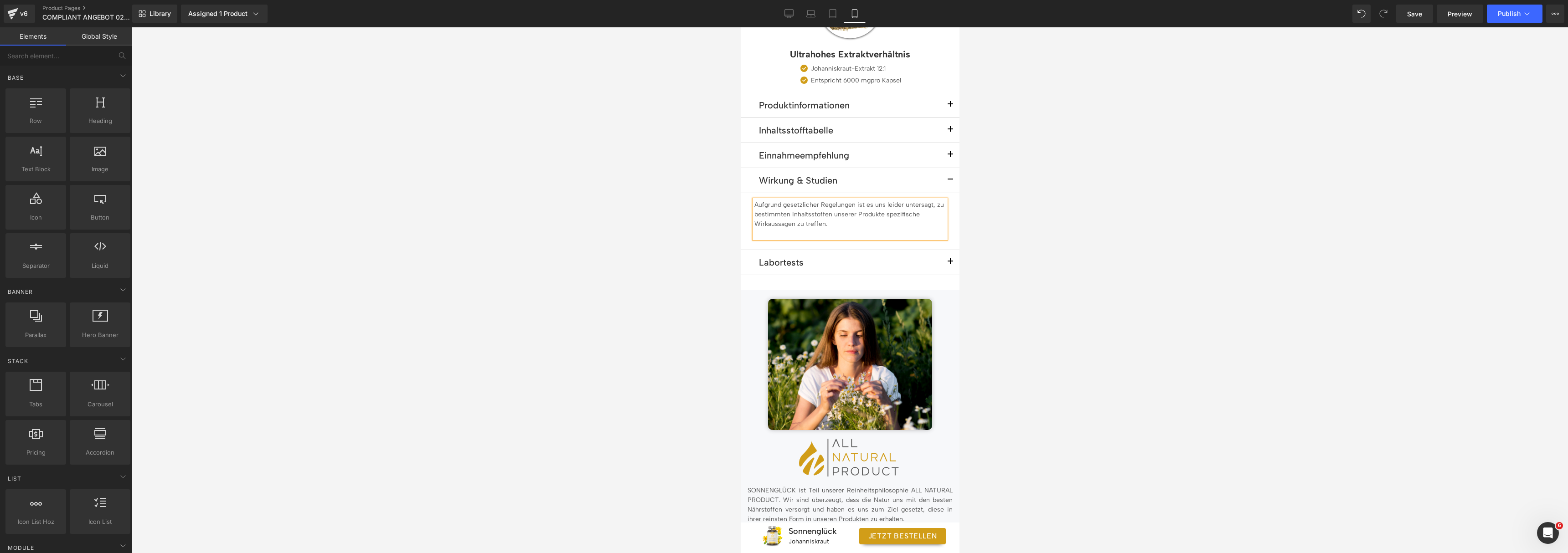
click at [1209, 223] on div at bounding box center [849, 290] width 1436 height 526
click at [942, 171] on button "button" at bounding box center [950, 180] width 19 height 24
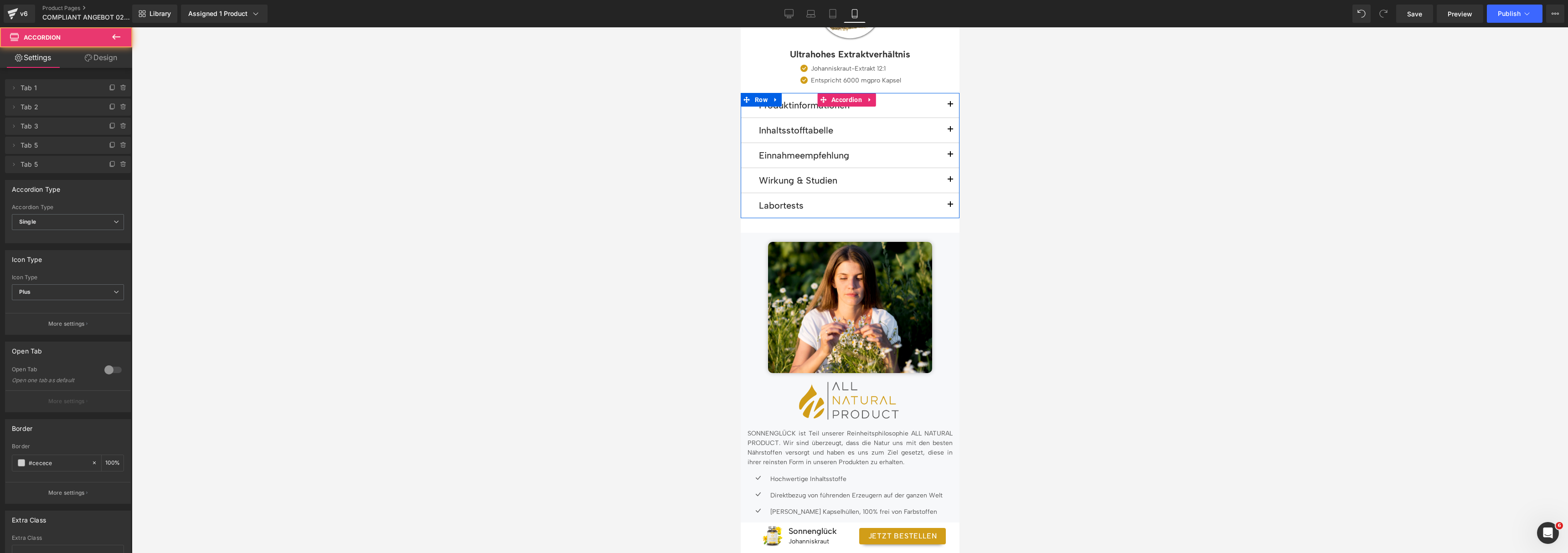
click at [946, 150] on button "button" at bounding box center [950, 155] width 19 height 24
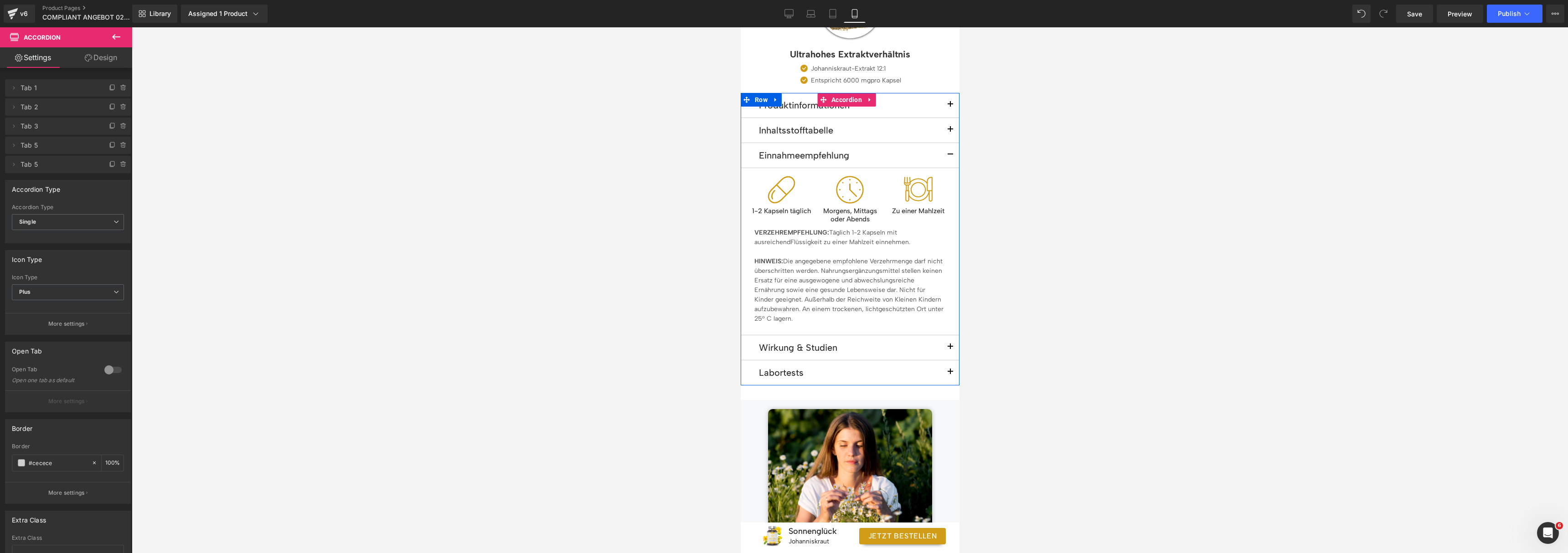
click at [946, 150] on button "button" at bounding box center [950, 155] width 19 height 24
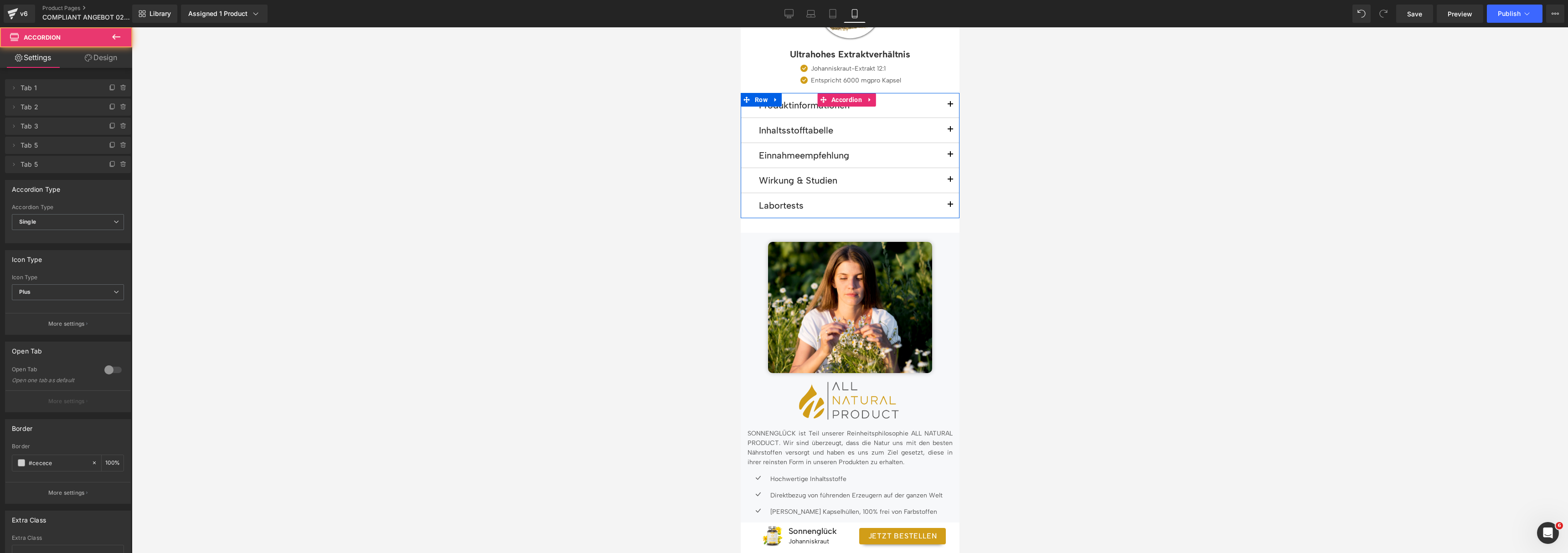
click at [945, 120] on button "button" at bounding box center [950, 130] width 19 height 24
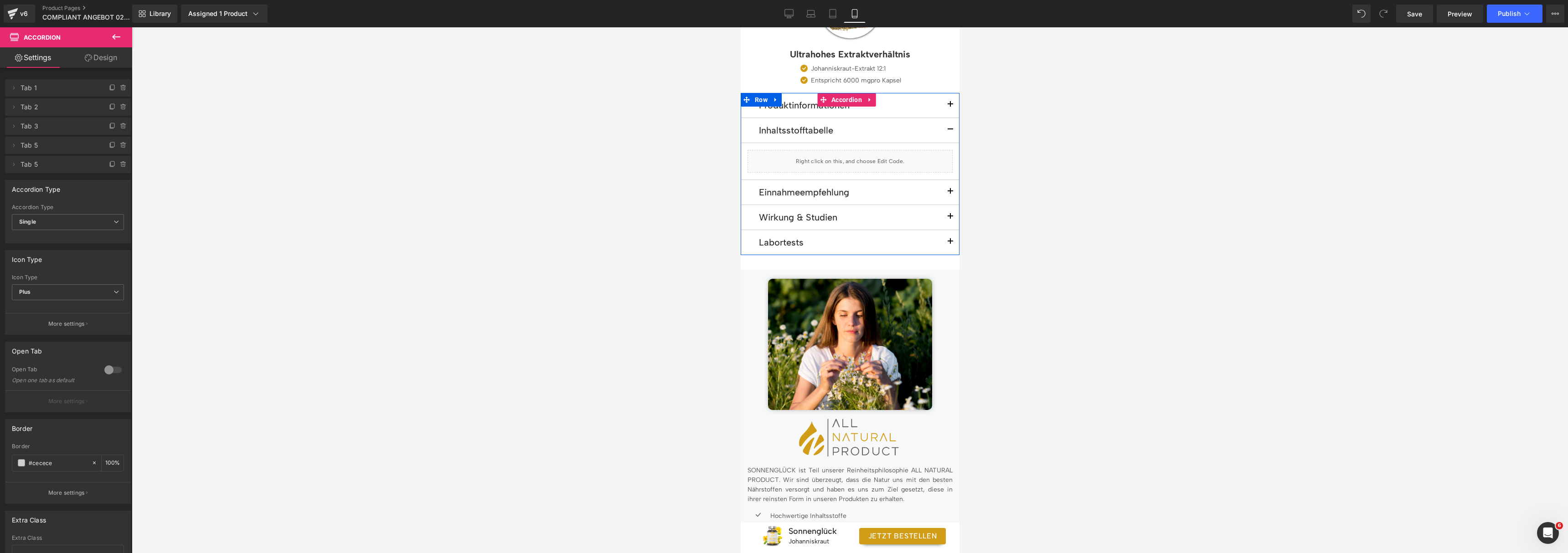
click at [945, 120] on button "button" at bounding box center [950, 130] width 19 height 24
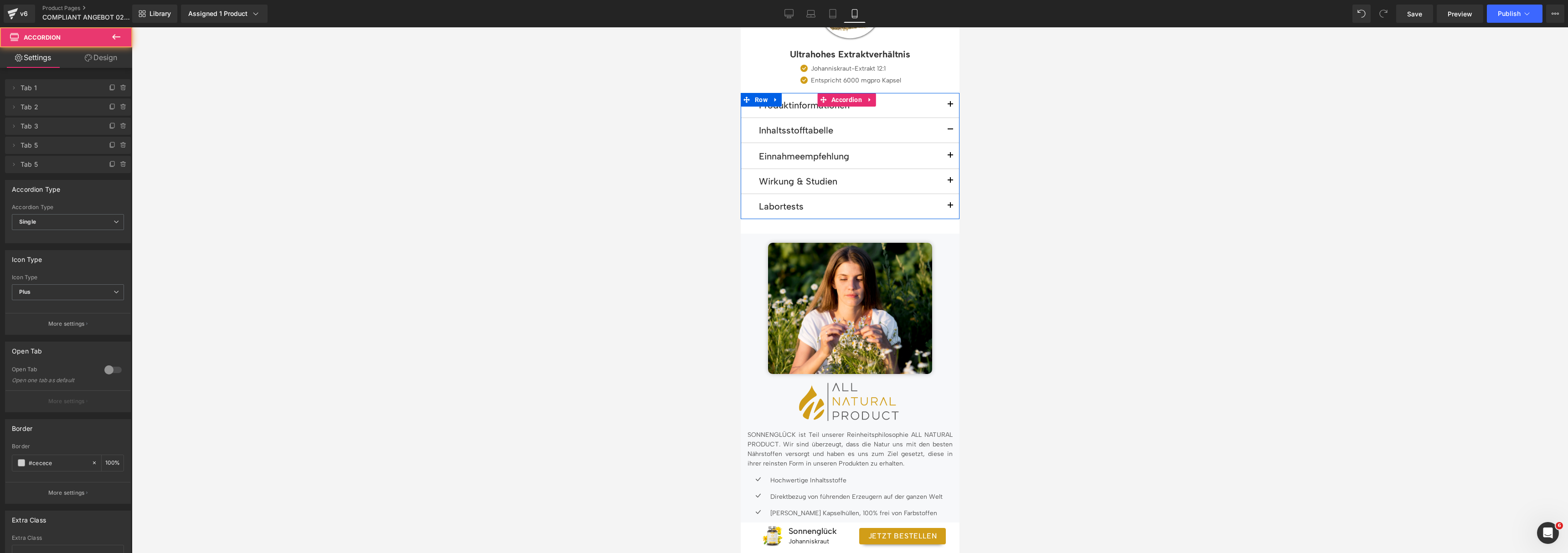
click at [943, 101] on button "button" at bounding box center [950, 105] width 19 height 24
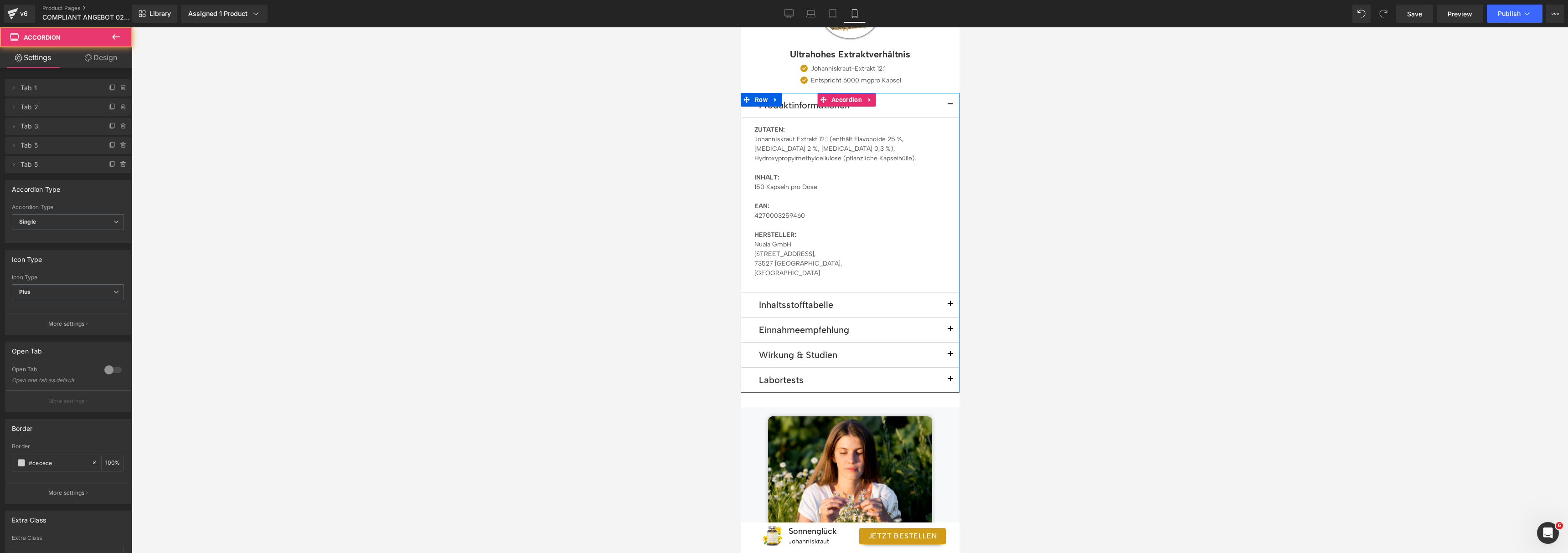
click at [943, 101] on button "button" at bounding box center [950, 105] width 19 height 24
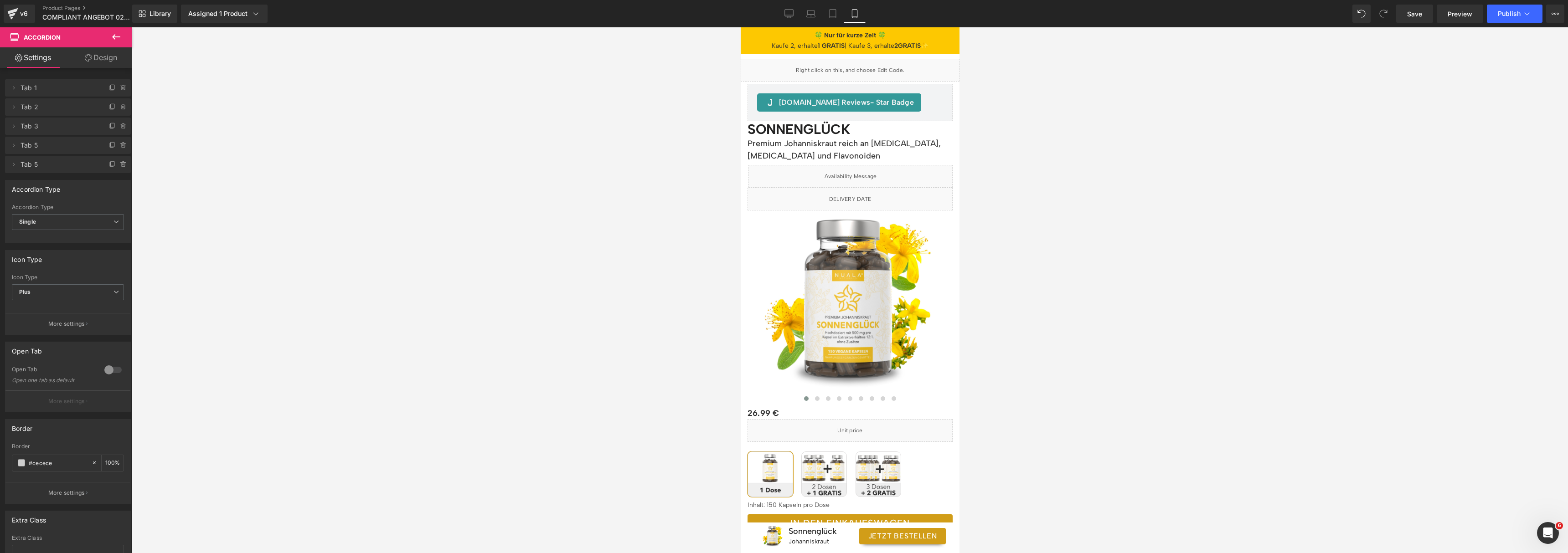
scroll to position [0, 0]
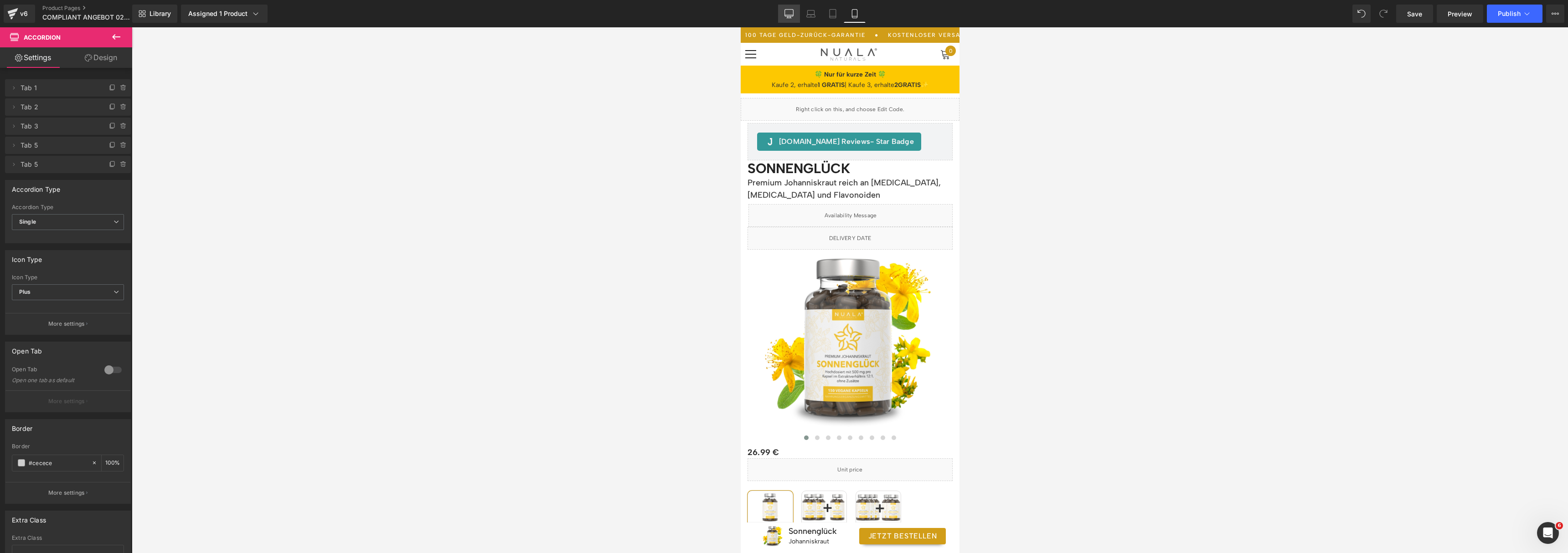
click at [793, 15] on icon at bounding box center [789, 13] width 9 height 7
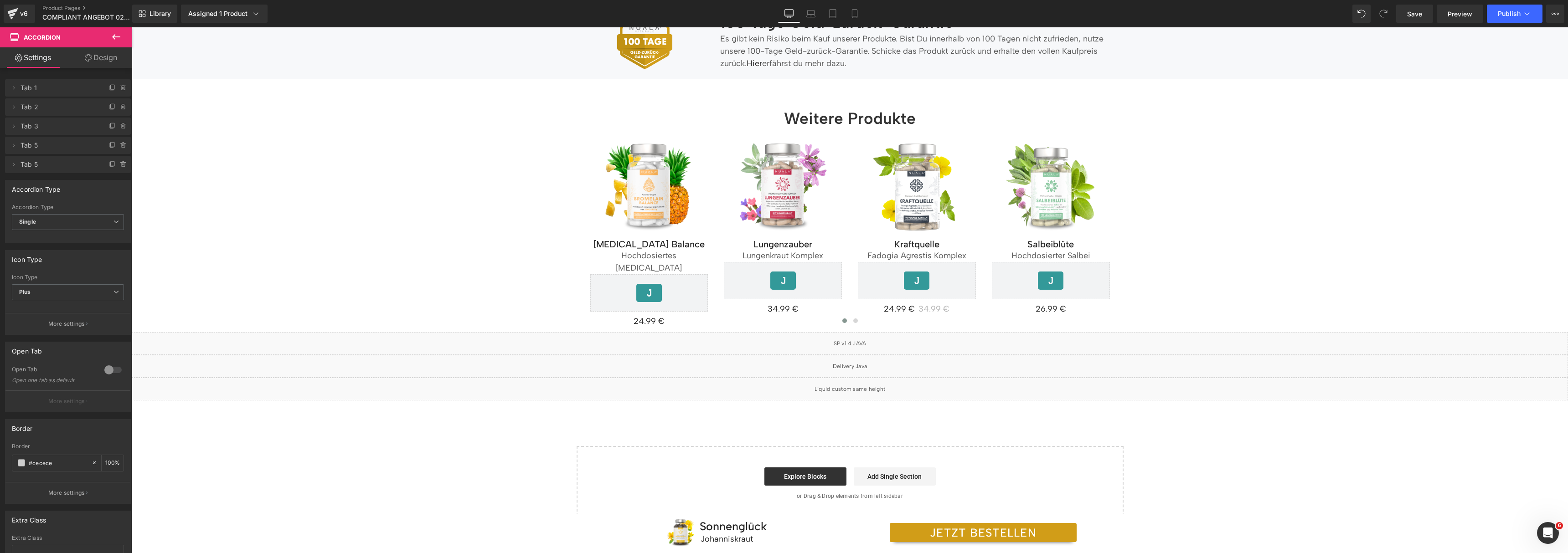
scroll to position [1883, 0]
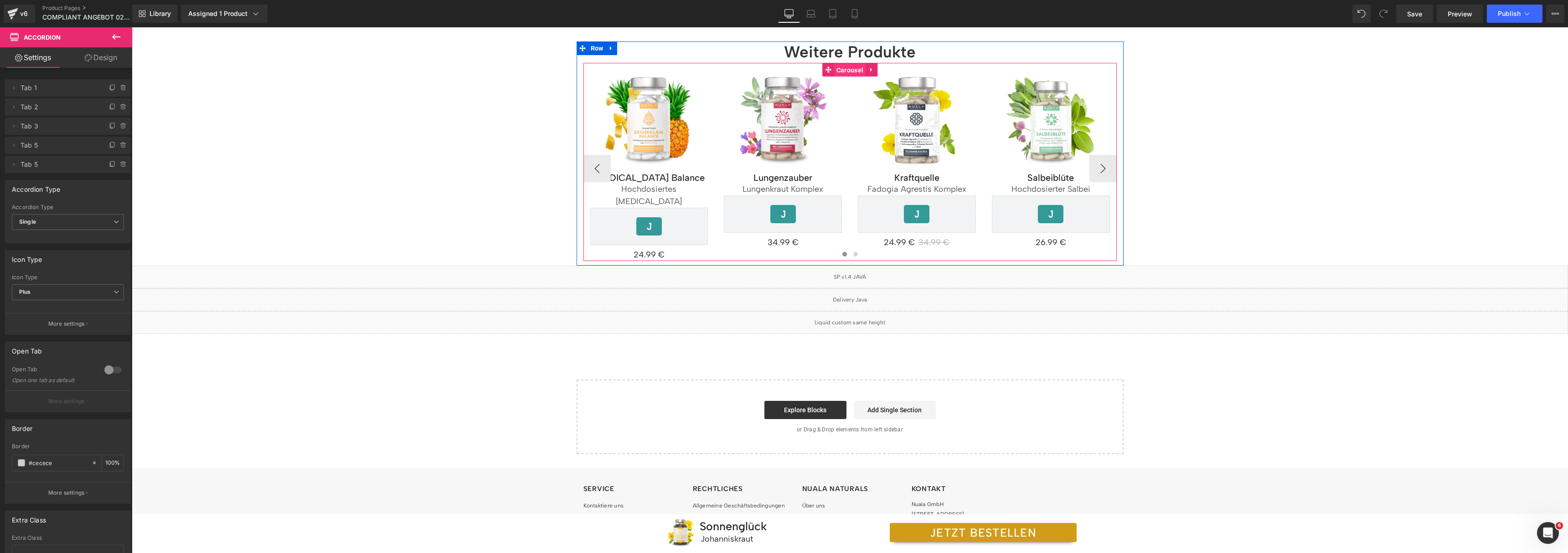
click at [850, 71] on span "Carousel" at bounding box center [850, 70] width 32 height 14
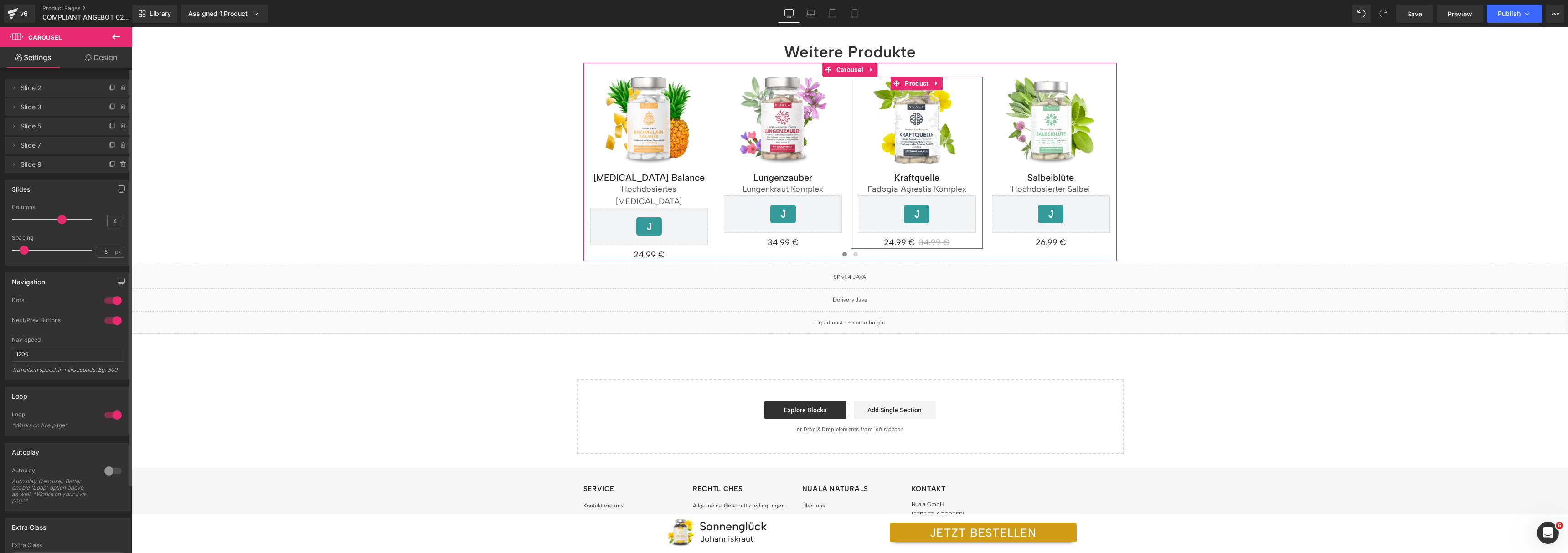
click at [120, 125] on icon at bounding box center [123, 126] width 7 height 7
click at [120, 124] on button "Delete" at bounding box center [113, 127] width 28 height 12
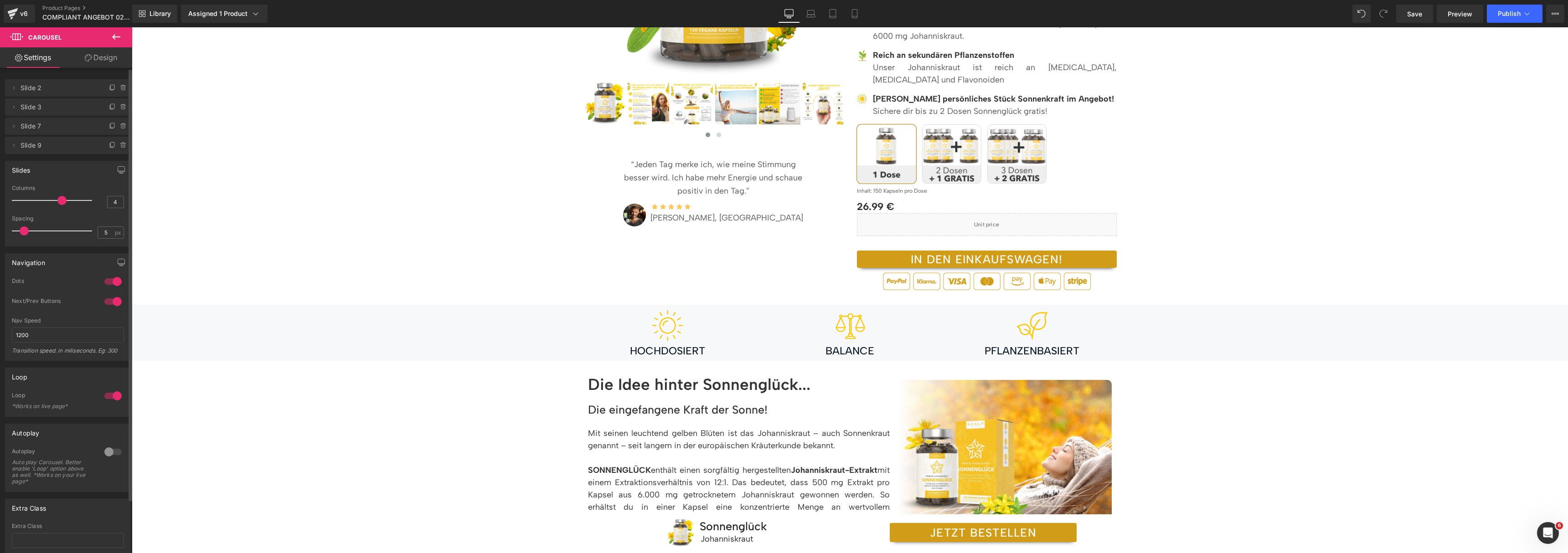
scroll to position [0, 0]
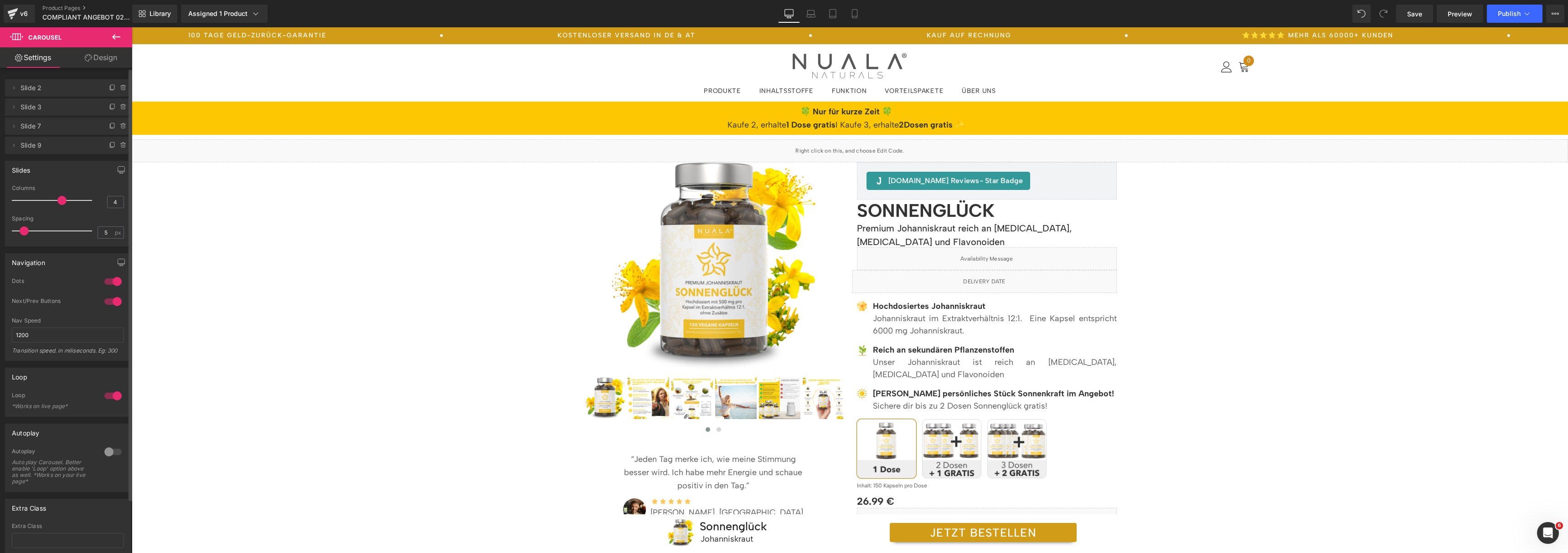
click at [856, 24] on div "Library Assigned 1 Product Product Preview Sonnenglück Manage assigned products…" at bounding box center [850, 13] width 1436 height 27
click at [856, 14] on icon at bounding box center [855, 14] width 9 height 9
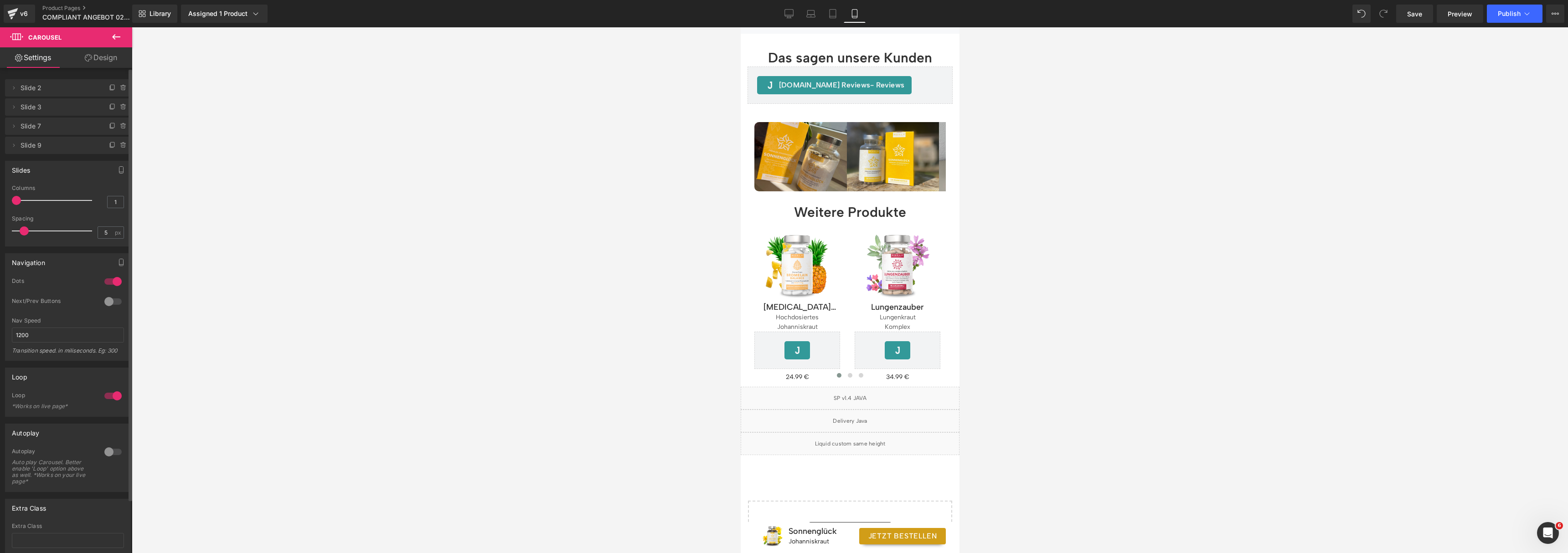
scroll to position [1888, 0]
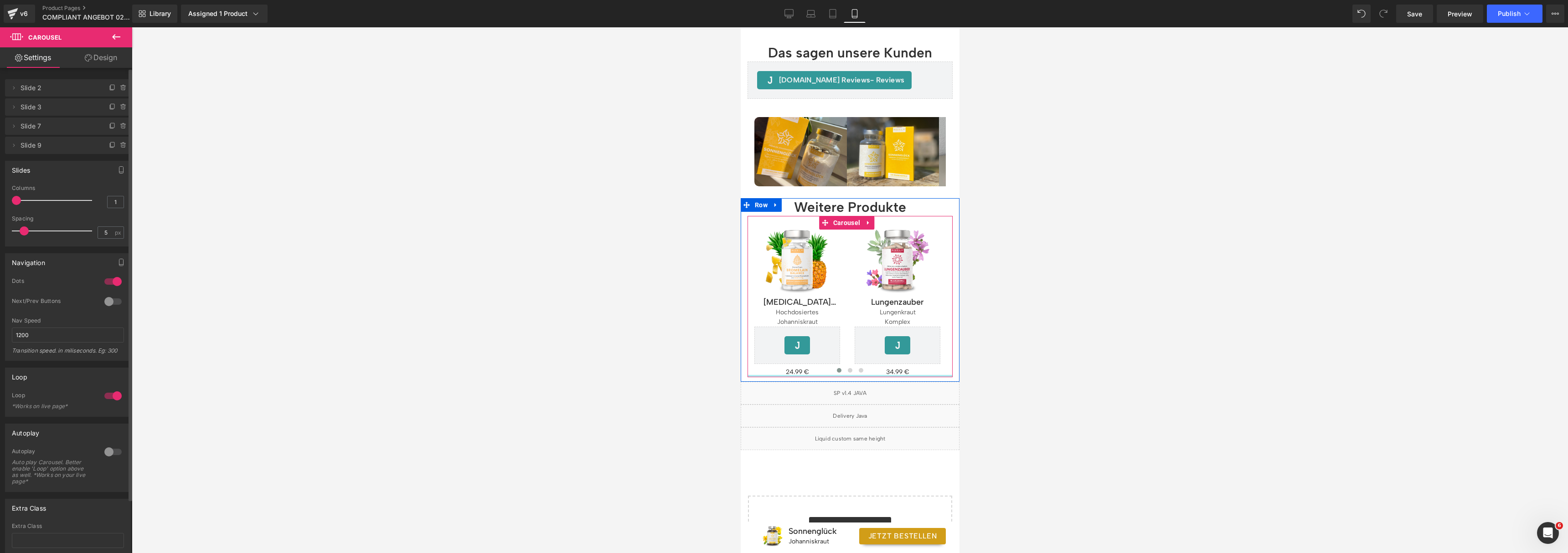
click at [845, 375] on div at bounding box center [849, 376] width 205 height 2
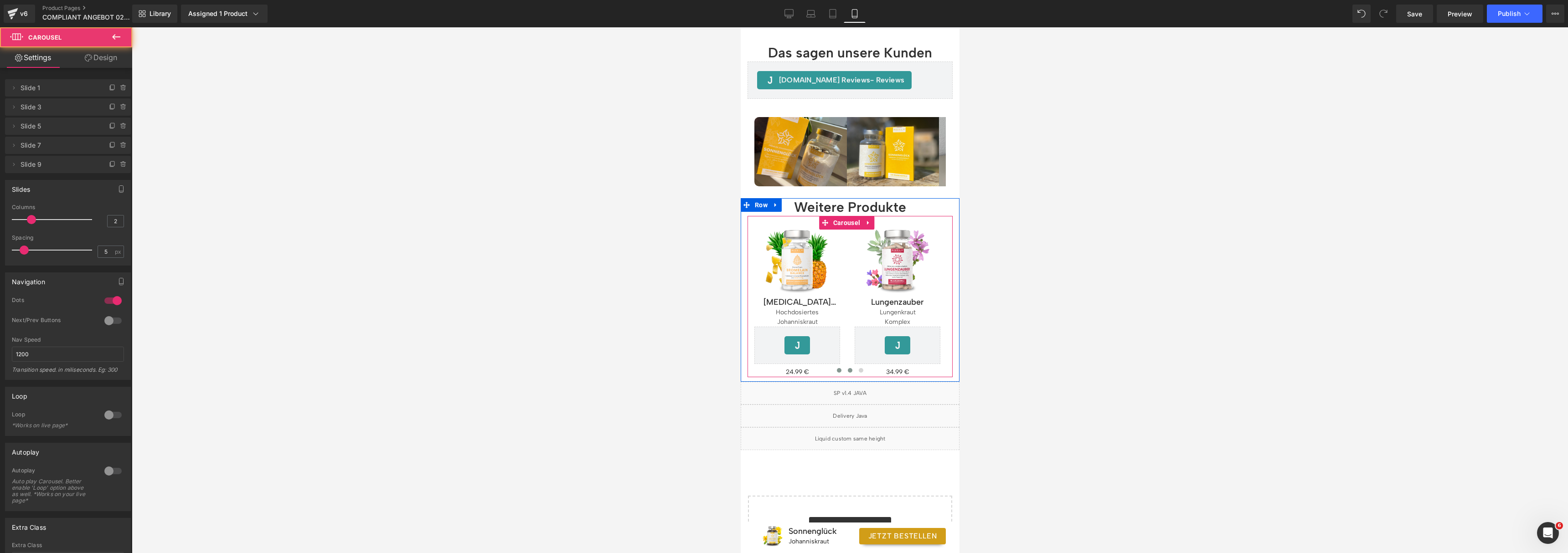
click at [848, 368] on span at bounding box center [849, 370] width 5 height 5
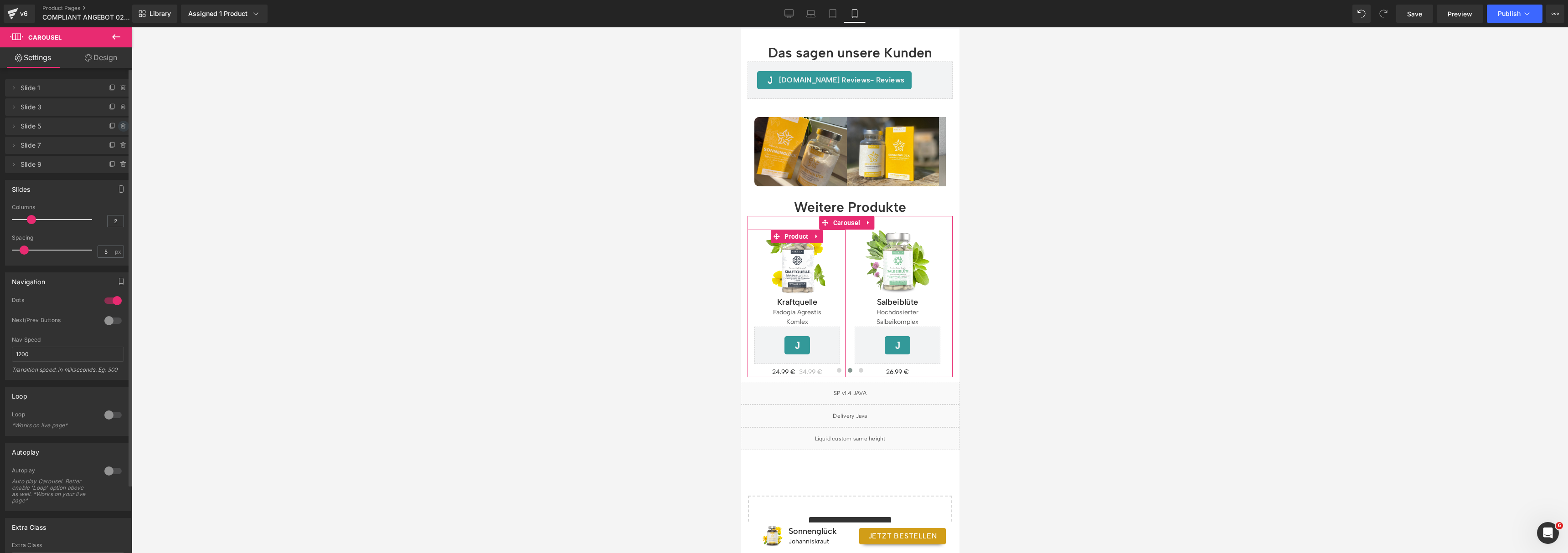
click at [120, 124] on icon at bounding box center [123, 126] width 7 height 7
click at [120, 124] on button "Delete" at bounding box center [113, 127] width 28 height 12
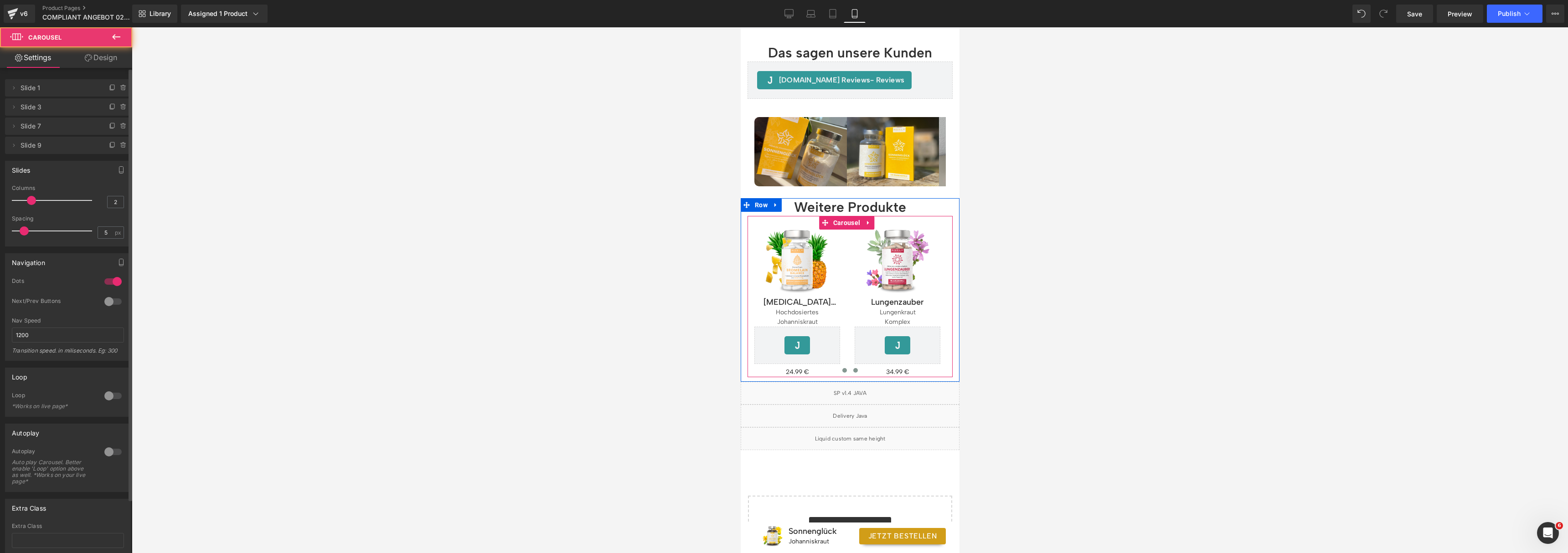
click at [857, 366] on button at bounding box center [855, 370] width 11 height 9
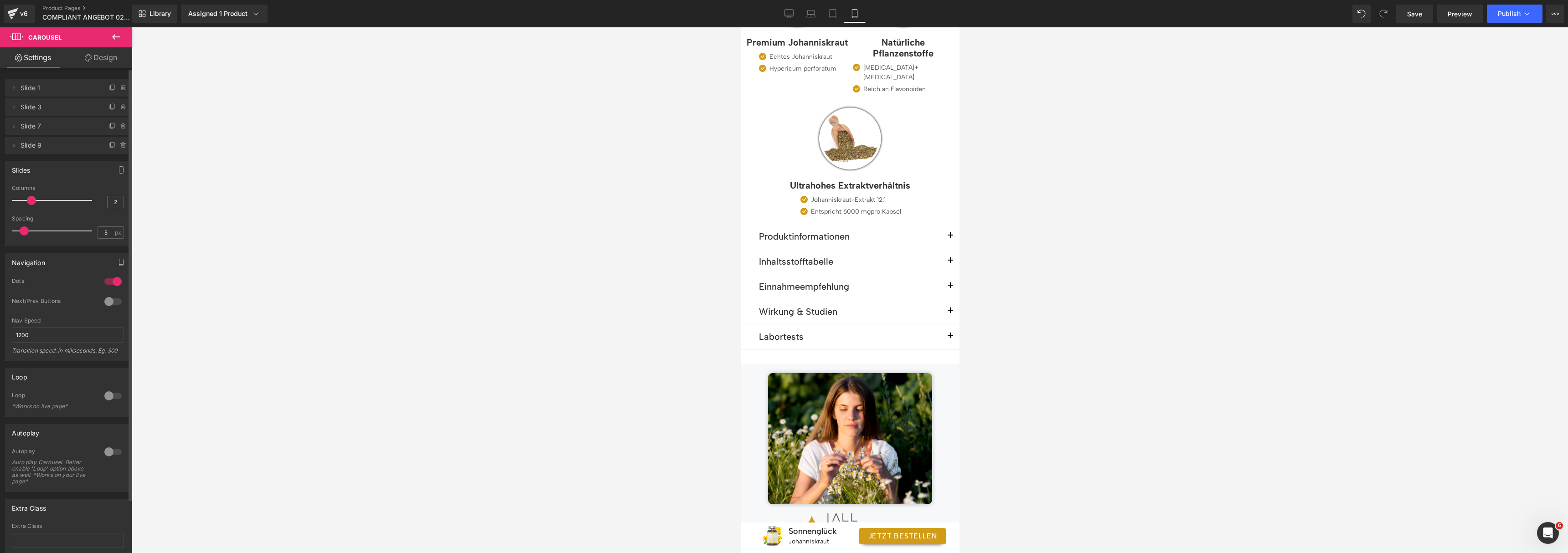
scroll to position [1867, 0]
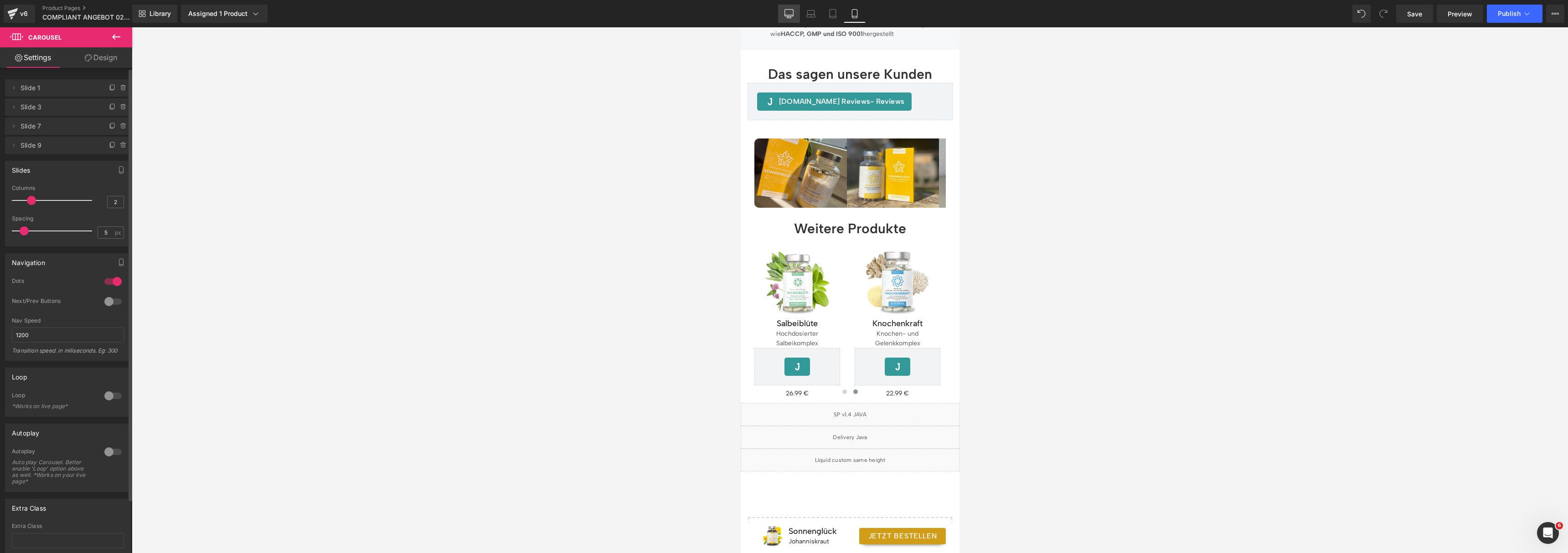
click at [787, 9] on icon at bounding box center [789, 14] width 9 height 9
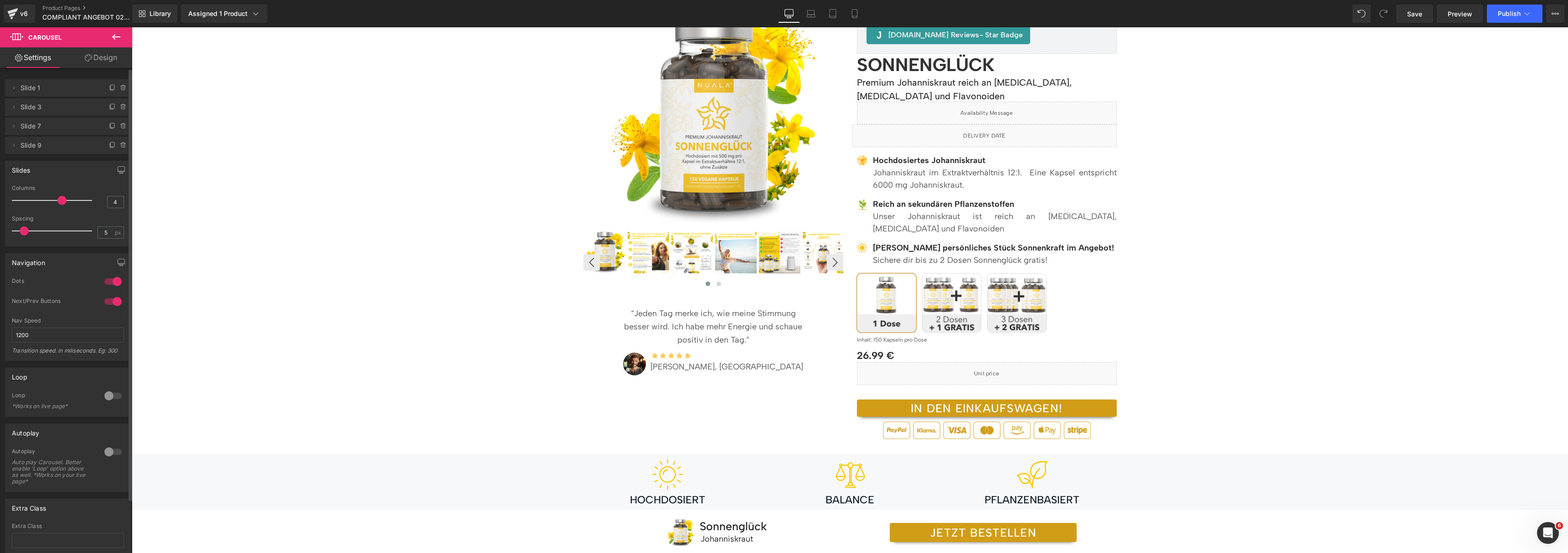
scroll to position [0, 0]
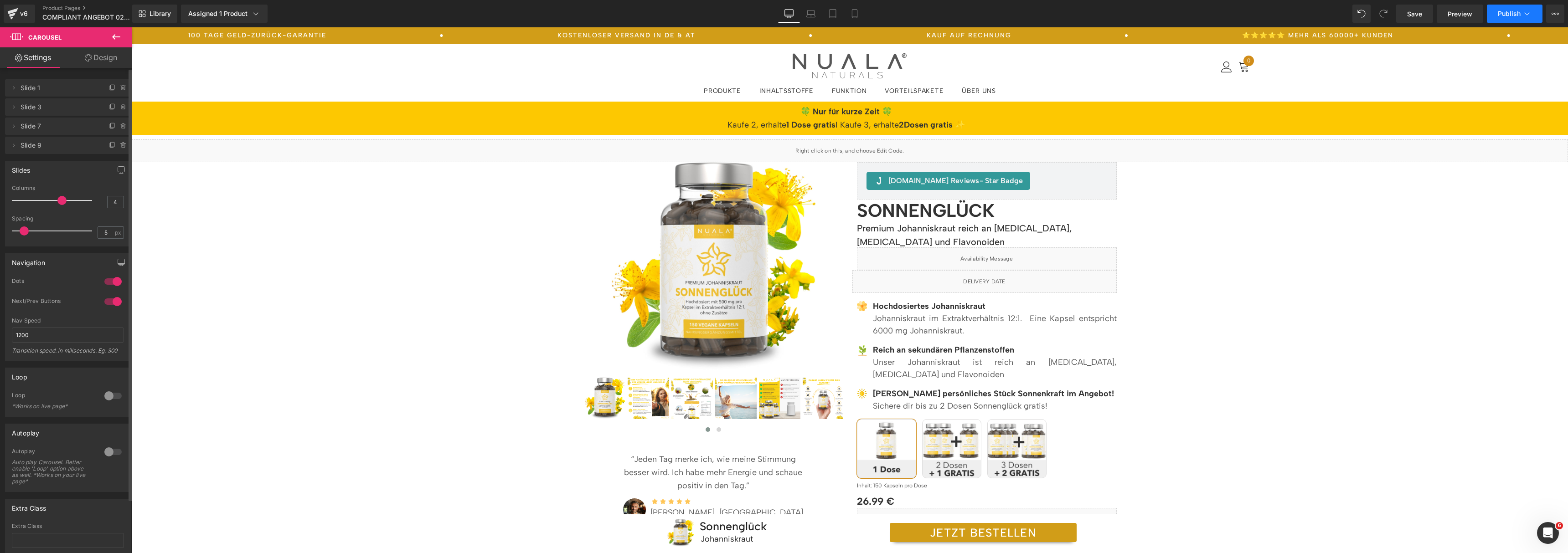
click at [1502, 13] on span "Publish" at bounding box center [1509, 13] width 22 height 7
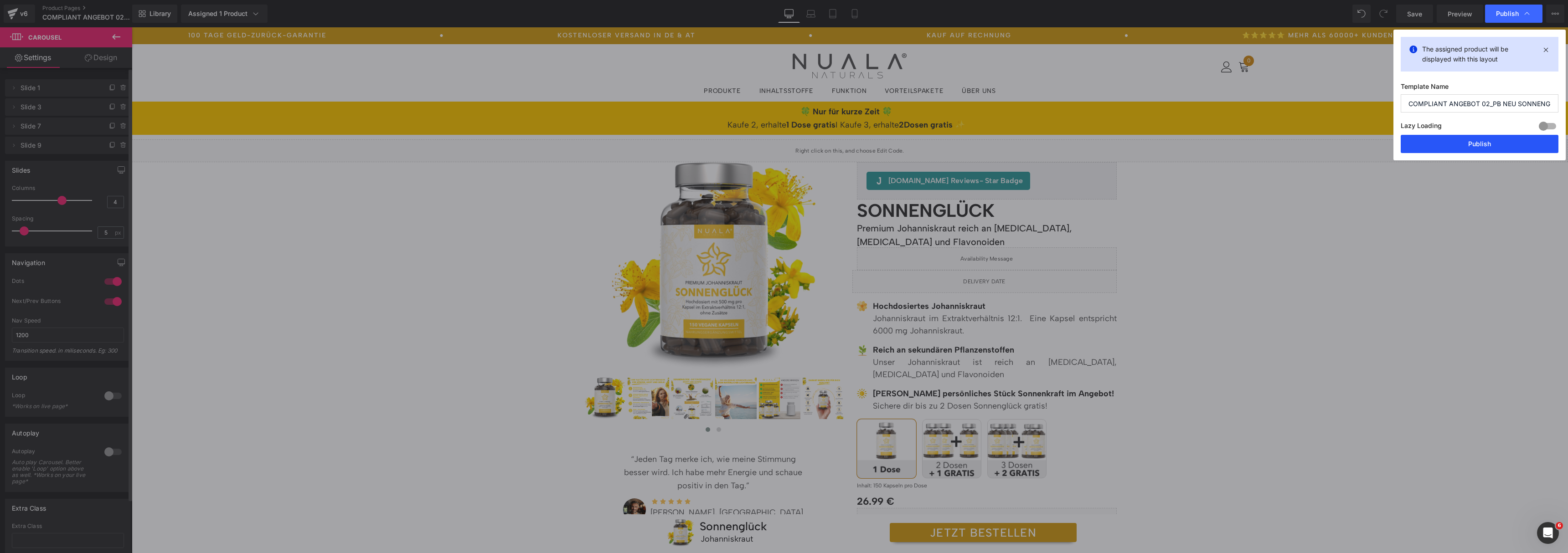
click at [1429, 148] on button "Publish" at bounding box center [1479, 144] width 157 height 19
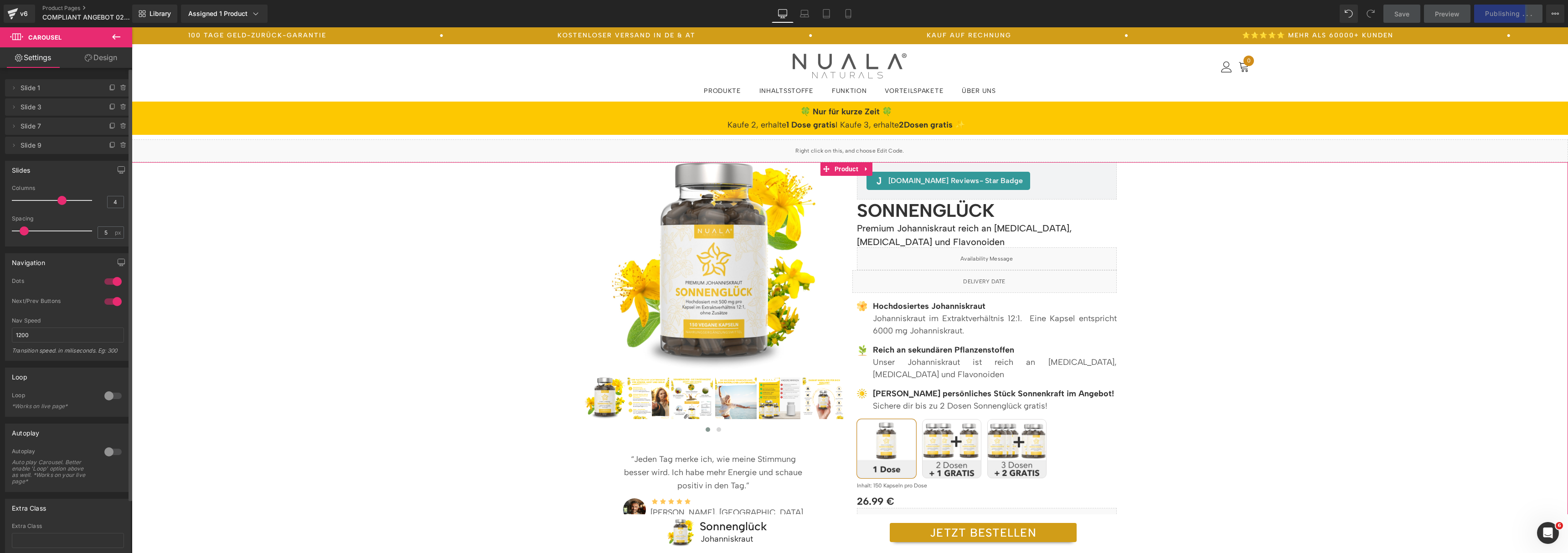
click at [1422, 198] on div "NEU! (P) Image" at bounding box center [849, 373] width 1436 height 423
